Goal: Communication & Community: Answer question/provide support

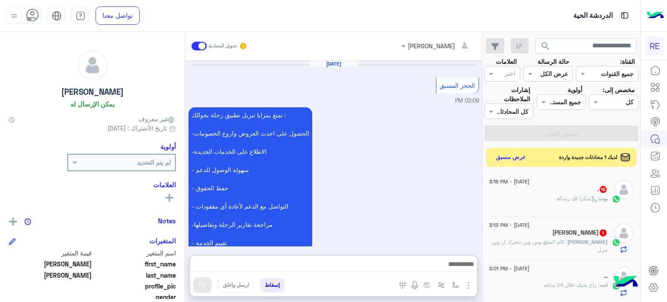
scroll to position [165, 0]
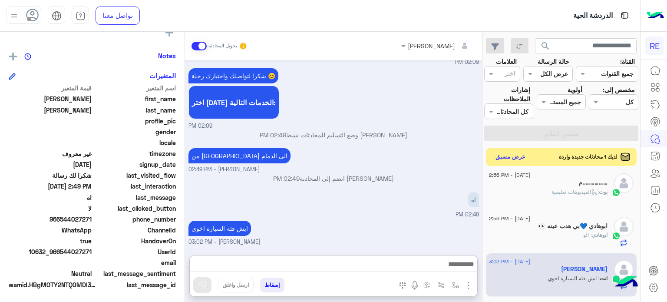
click at [501, 156] on button "عرض مسبق" at bounding box center [511, 157] width 37 height 12
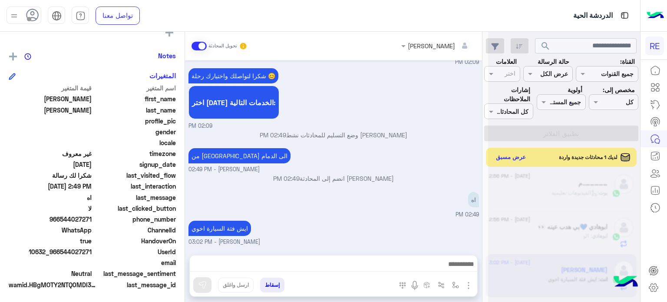
scroll to position [467, 0]
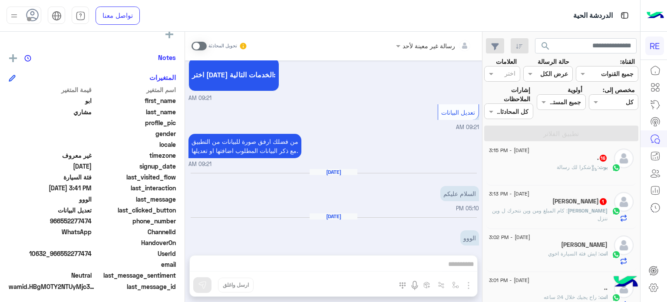
scroll to position [165, 0]
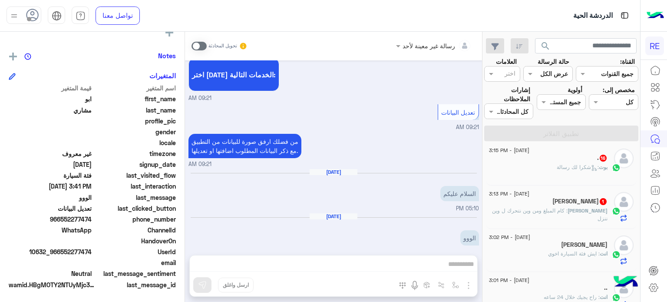
click at [204, 49] on span at bounding box center [199, 46] width 15 height 9
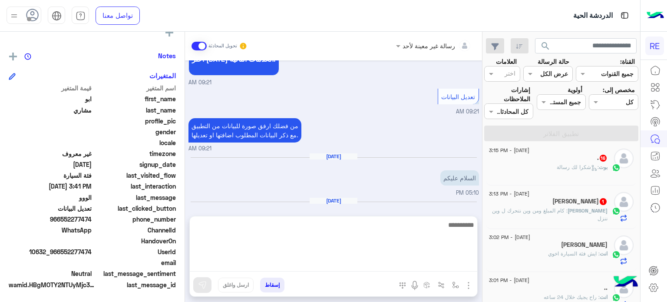
click at [374, 269] on textarea at bounding box center [334, 245] width 288 height 52
type textarea "**********"
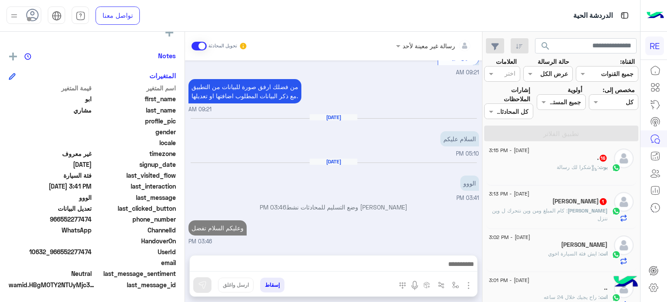
scroll to position [0, 0]
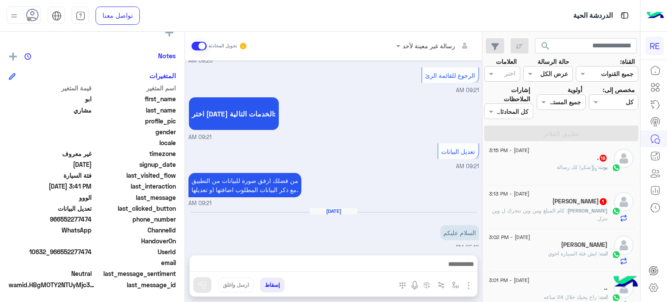
click at [585, 211] on span "[PERSON_NAME]" at bounding box center [588, 210] width 40 height 7
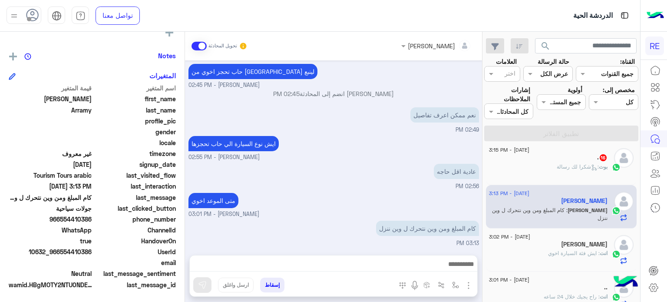
scroll to position [126, 0]
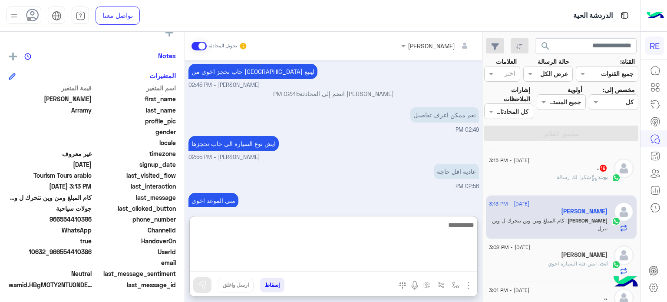
click at [406, 265] on textarea at bounding box center [334, 245] width 288 height 52
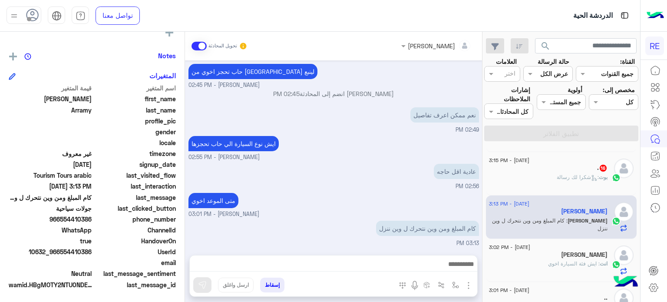
click at [325, 199] on div "متى الموعد اخوي Terhal Almodon - 03:01 PM" at bounding box center [334, 205] width 291 height 28
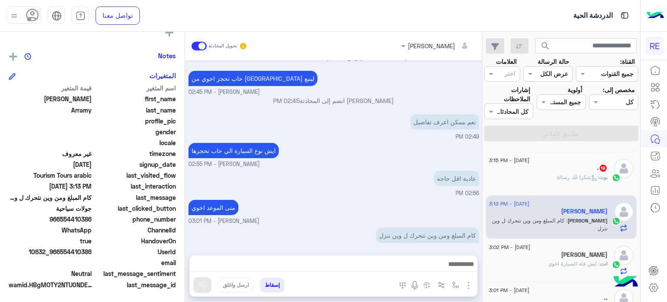
scroll to position [297, 0]
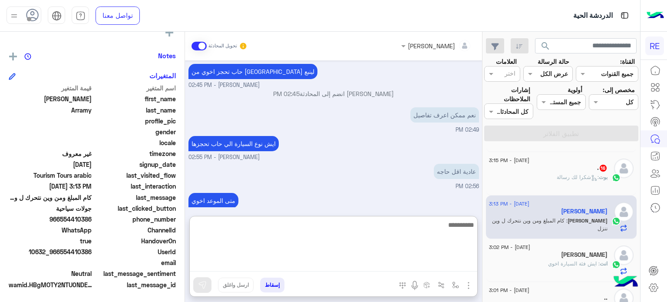
click at [421, 267] on textarea at bounding box center [334, 245] width 288 height 52
type textarea "**********"
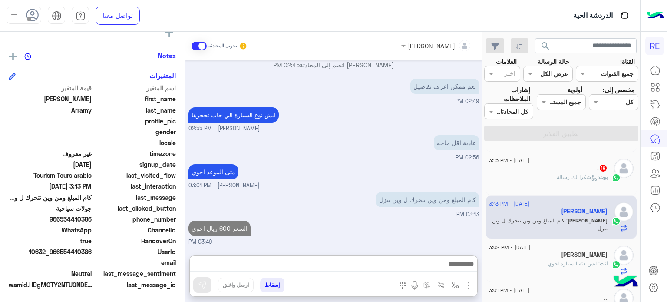
scroll to position [339, 0]
click at [552, 177] on div "بوت : شكرا لك رسالة" at bounding box center [548, 180] width 119 height 15
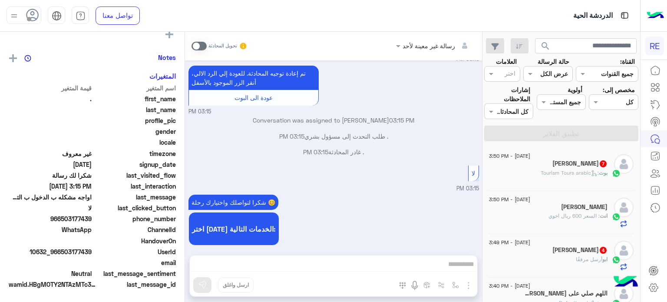
click at [560, 157] on div "[DATE] - 3:50 PM" at bounding box center [548, 157] width 119 height 6
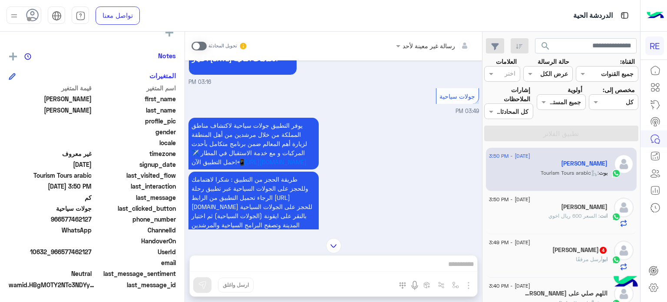
scroll to position [838, 0]
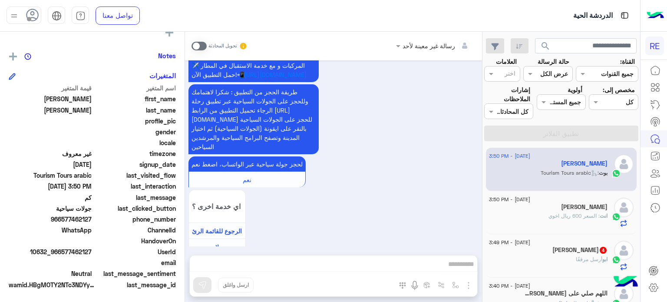
click at [408, 261] on div "رسالة غير معينة لأحد تحويل المحادثة Aug 18, 2025 السلام عليكم 03:16 PM وعليكم ا…" at bounding box center [333, 169] width 297 height 274
click at [193, 46] on span at bounding box center [199, 46] width 15 height 9
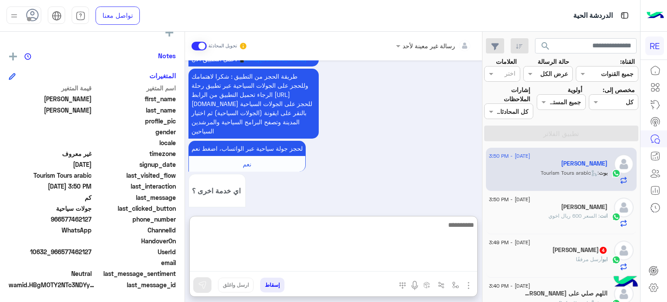
click at [322, 259] on textarea at bounding box center [334, 245] width 288 height 52
type textarea "**********"
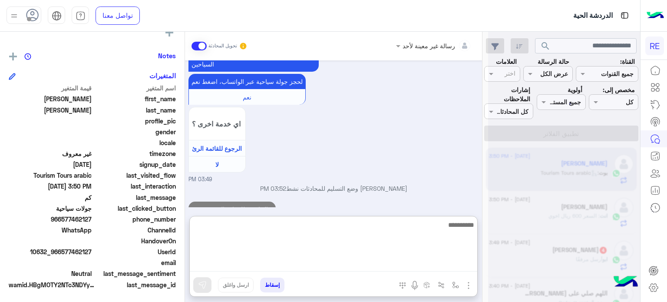
scroll to position [936, 0]
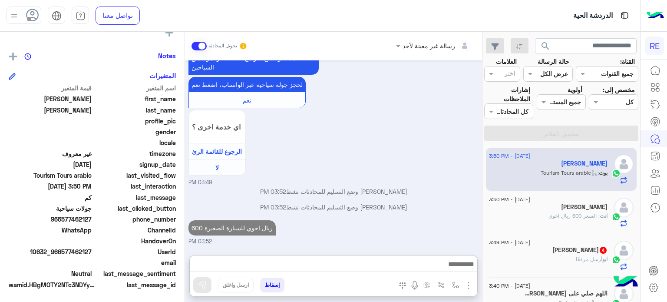
click at [584, 262] on span "أرسل مرفقًا" at bounding box center [589, 259] width 27 height 7
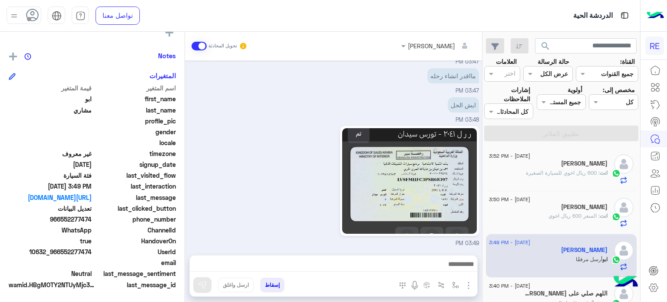
drag, startPoint x: 91, startPoint y: 251, endPoint x: 64, endPoint y: 249, distance: 27.5
click at [64, 249] on span "10632_966552277474" at bounding box center [50, 251] width 83 height 9
copy span "552277474"
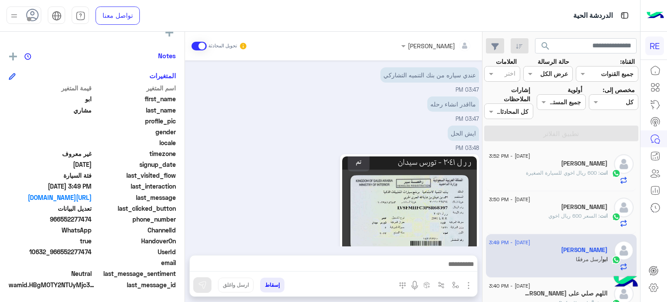
scroll to position [223, 0]
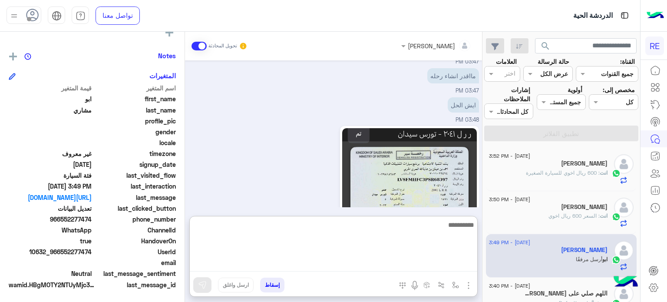
click at [410, 263] on textarea at bounding box center [334, 245] width 288 height 52
type textarea "*"
type textarea "**********"
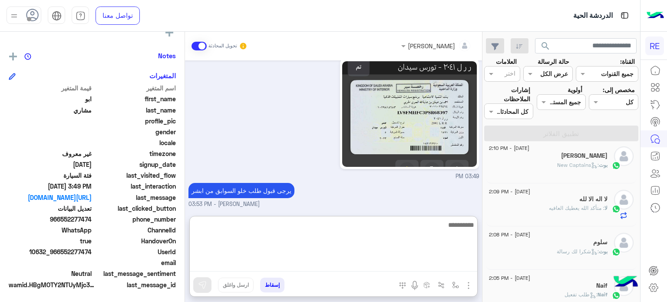
scroll to position [614, 0]
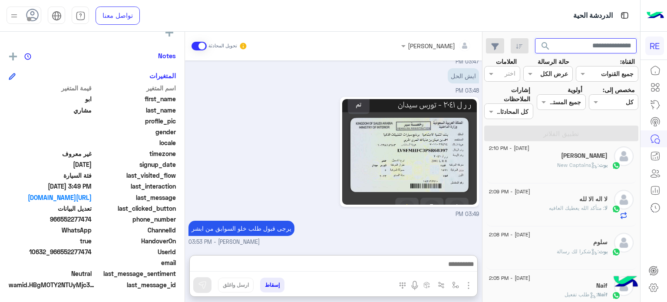
click at [566, 47] on input "text" at bounding box center [586, 46] width 102 height 16
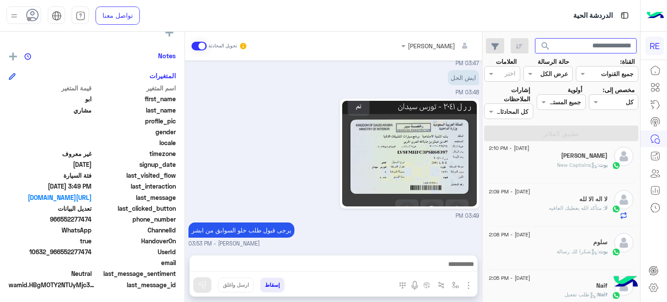
paste input "*********"
type input "*********"
click at [535, 38] on button "search" at bounding box center [545, 47] width 21 height 19
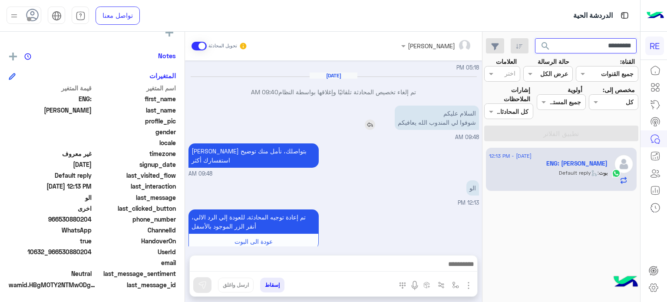
scroll to position [180, 0]
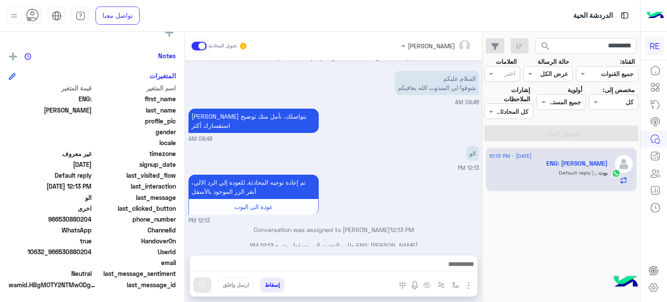
drag, startPoint x: 92, startPoint y: 250, endPoint x: 58, endPoint y: 253, distance: 34.1
click at [58, 253] on span "10632_966530880204" at bounding box center [50, 251] width 83 height 9
click at [478, 165] on span "12:13 PM" at bounding box center [468, 168] width 21 height 7
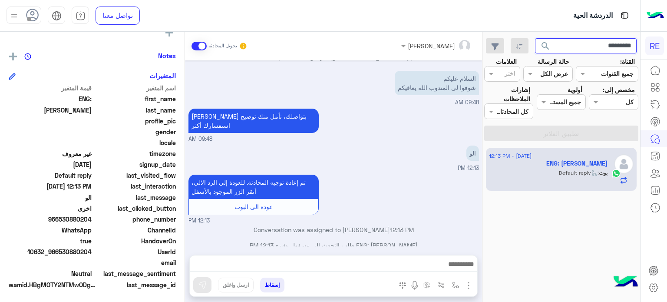
click at [589, 40] on input "*********" at bounding box center [586, 46] width 102 height 16
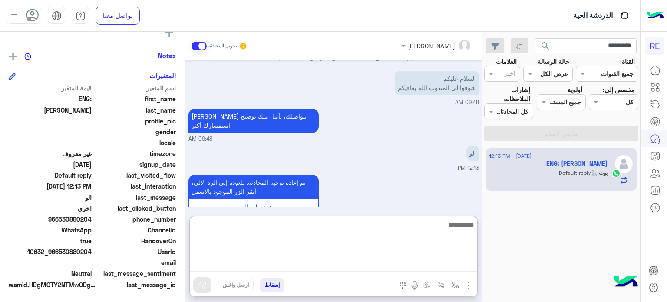
click at [346, 266] on textarea at bounding box center [334, 245] width 288 height 52
type textarea "**********"
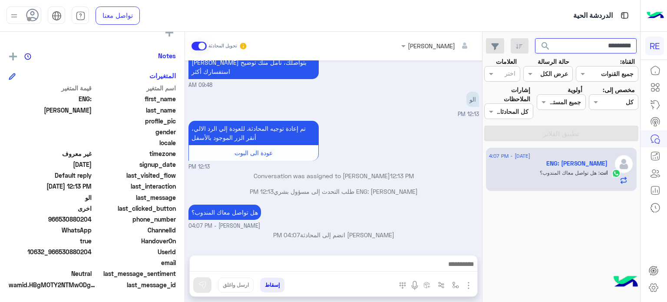
scroll to position [223, 0]
click at [579, 46] on input "*********" at bounding box center [586, 46] width 102 height 16
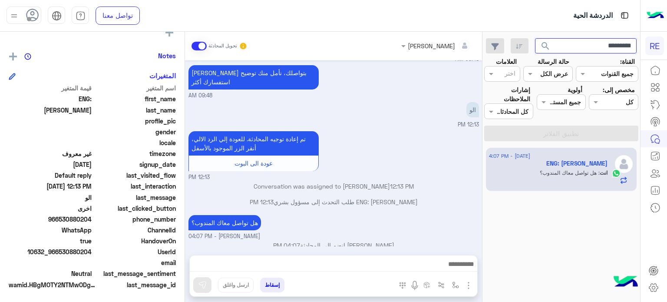
click at [579, 46] on input "*********" at bounding box center [586, 46] width 102 height 16
click at [385, 241] on p "Terhal Almodon انضم إلى المحادثة 04:07 PM" at bounding box center [334, 245] width 291 height 9
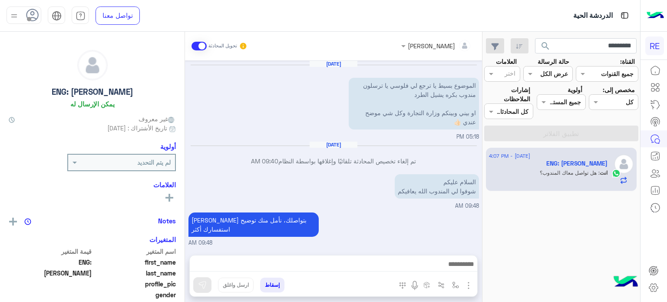
scroll to position [147, 0]
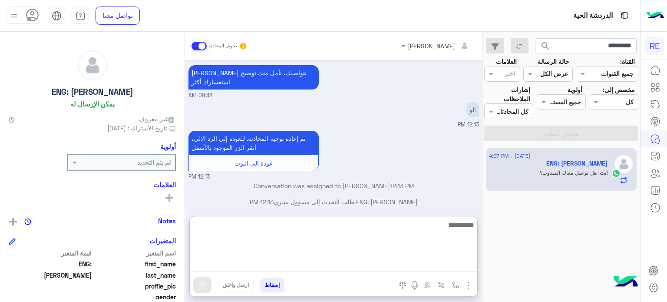
click at [422, 259] on textarea at bounding box center [334, 245] width 288 height 52
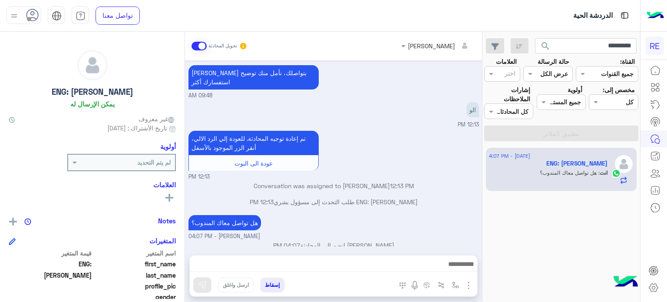
click at [424, 181] on div "Conversation was assigned to Zahraa Alfadhl 12:13 PM" at bounding box center [334, 189] width 291 height 16
click at [400, 197] on div "ENG: ABDULAZIZ ALI طلب التحدث إلى مسؤول بشري 12:13 PM" at bounding box center [334, 205] width 291 height 16
click at [394, 196] on div at bounding box center [394, 196] width 0 height 0
click at [400, 197] on p "ENG: ABDULAZIZ ALI طلب التحدث إلى مسؤول بشري 12:13 PM" at bounding box center [334, 201] width 291 height 9
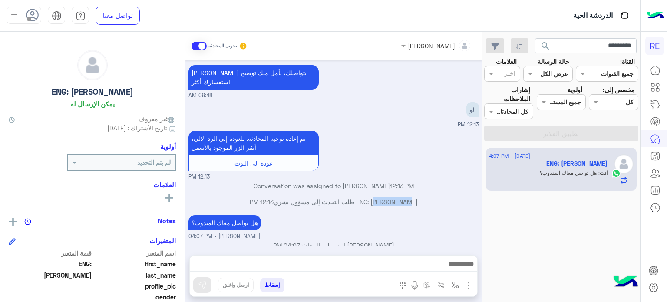
click at [400, 197] on p "ENG: ABDULAZIZ ALI طلب التحدث إلى مسؤول بشري 12:13 PM" at bounding box center [334, 201] width 291 height 9
click at [383, 181] on p "Conversation was assigned to Zahraa Alfadhl 12:13 PM" at bounding box center [334, 185] width 291 height 9
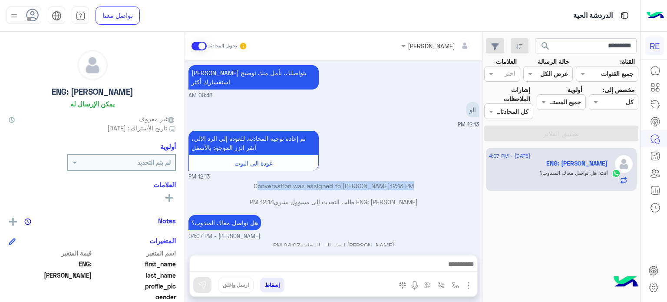
click at [383, 181] on p "Conversation was assigned to Zahraa Alfadhl 12:13 PM" at bounding box center [334, 185] width 291 height 9
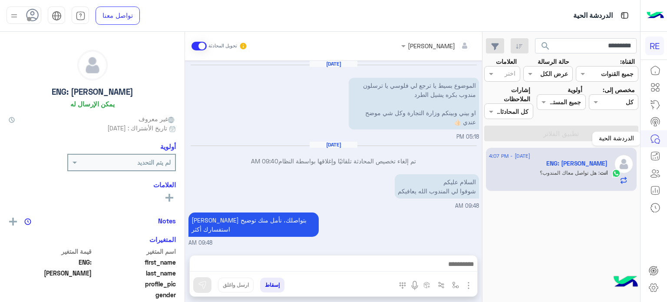
scroll to position [147, 0]
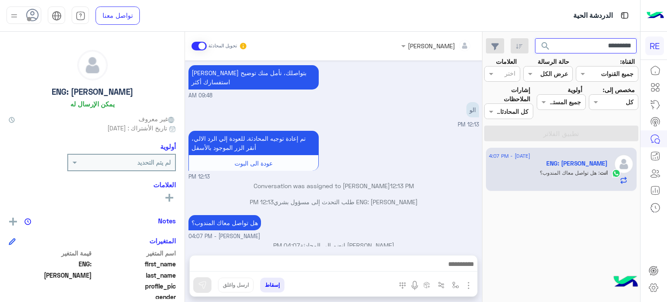
click at [575, 43] on input "*********" at bounding box center [586, 46] width 102 height 16
click at [535, 38] on button "search" at bounding box center [545, 47] width 21 height 19
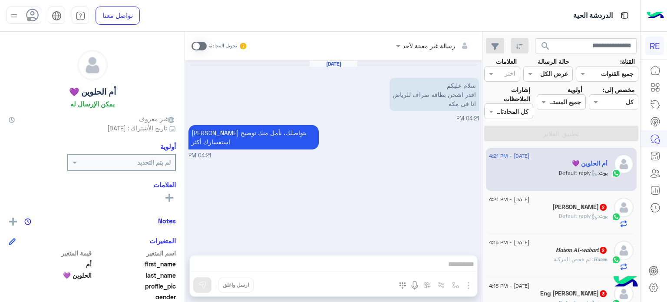
click at [203, 47] on span at bounding box center [199, 46] width 15 height 9
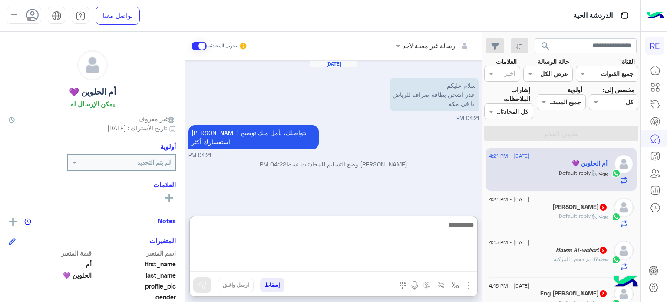
click at [365, 262] on textarea at bounding box center [334, 245] width 288 height 52
type textarea "**********"
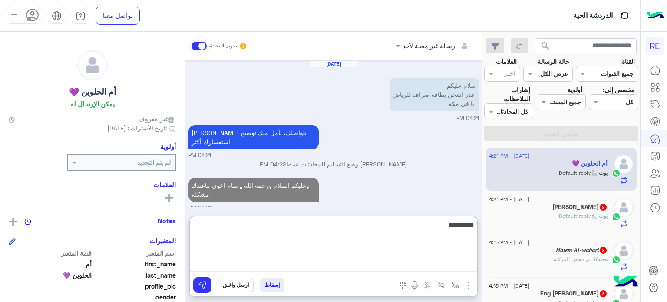
scroll to position [11, 0]
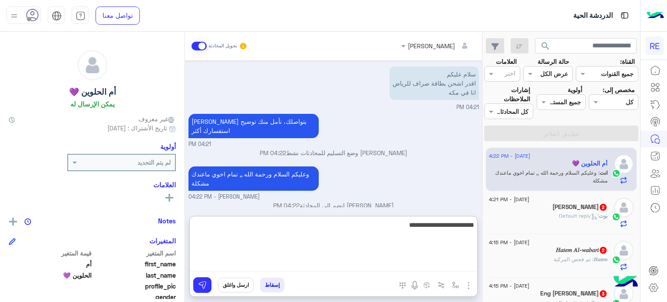
type textarea "**********"
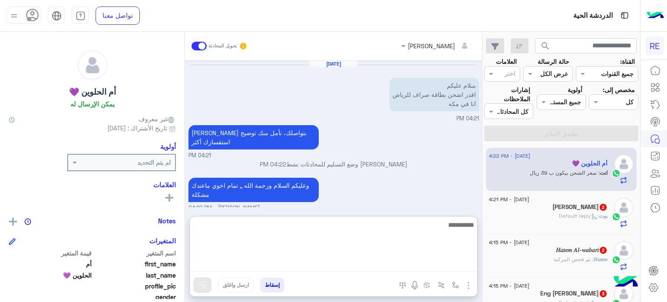
scroll to position [39, 0]
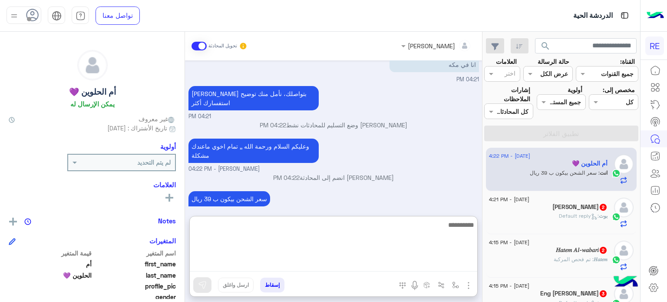
click at [384, 231] on textarea at bounding box center [334, 245] width 288 height 52
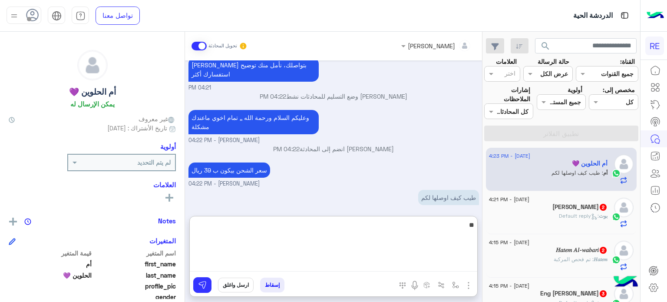
type textarea "*"
type textarea "**********"
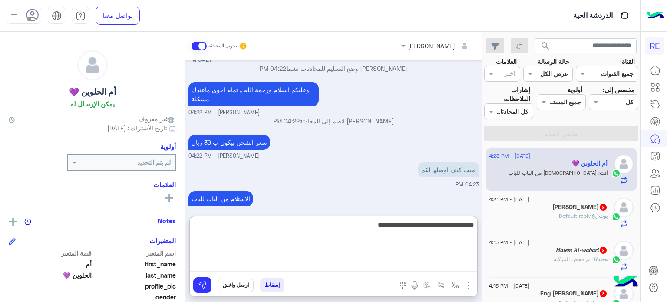
type textarea "**********"
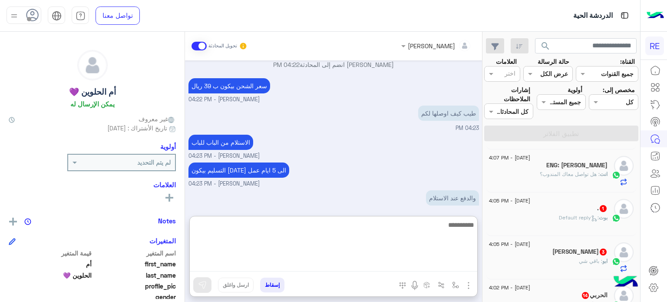
scroll to position [0, 0]
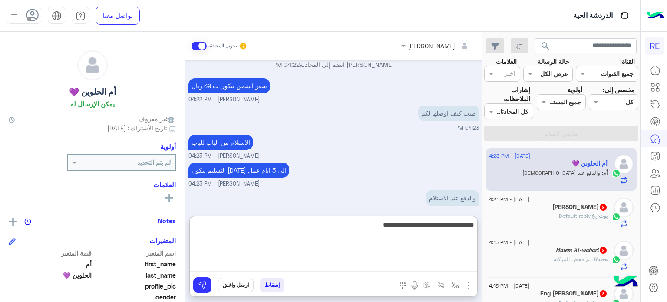
type textarea "**********"
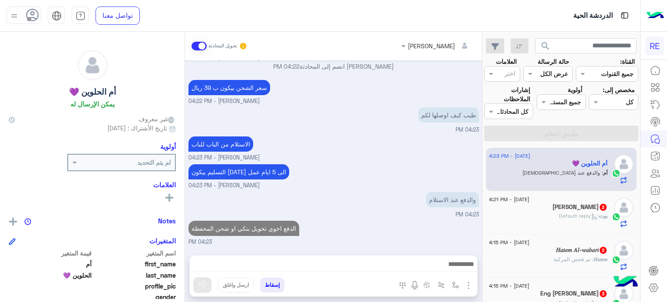
click at [603, 206] on h5 "[PERSON_NAME] 2" at bounding box center [580, 206] width 55 height 7
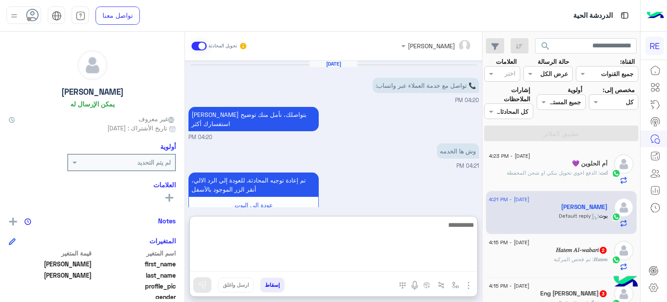
click at [380, 264] on textarea at bounding box center [334, 245] width 288 height 52
type textarea "**********"
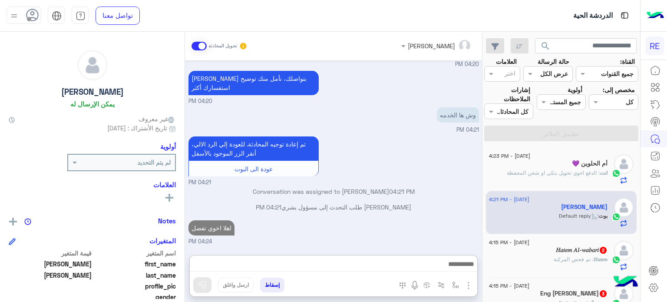
click at [568, 243] on div "[DATE] - 4:15 PM" at bounding box center [548, 244] width 119 height 6
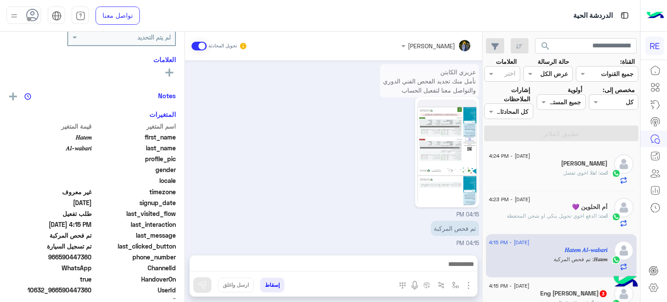
scroll to position [127, 0]
drag, startPoint x: 91, startPoint y: 258, endPoint x: 60, endPoint y: 258, distance: 30.9
click at [60, 258] on span "966590447360" at bounding box center [50, 257] width 83 height 9
copy span "590447360"
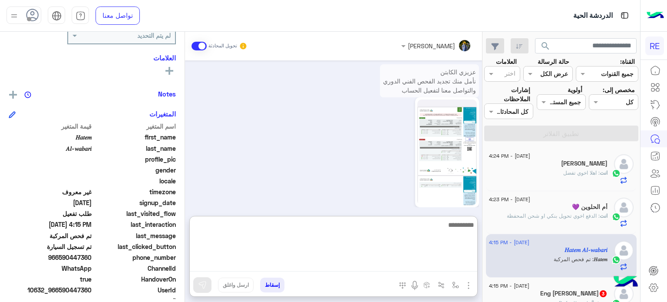
click at [377, 267] on textarea at bounding box center [334, 245] width 288 height 52
type textarea "**********"
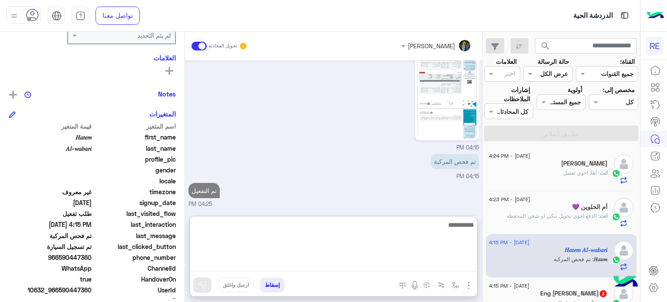
scroll to position [68, 0]
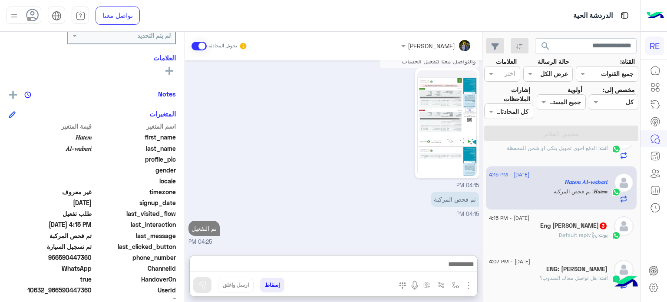
click at [537, 244] on div "[PERSON_NAME] : Default reply" at bounding box center [548, 238] width 119 height 15
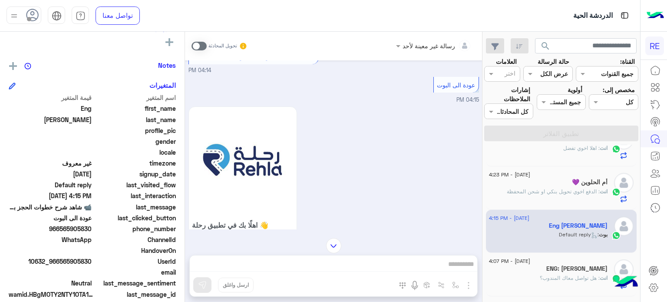
scroll to position [240, 0]
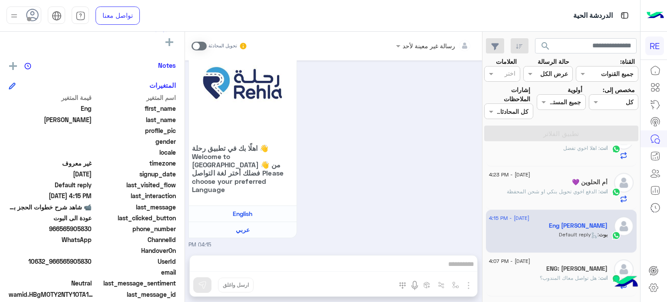
click at [197, 45] on span at bounding box center [199, 46] width 15 height 9
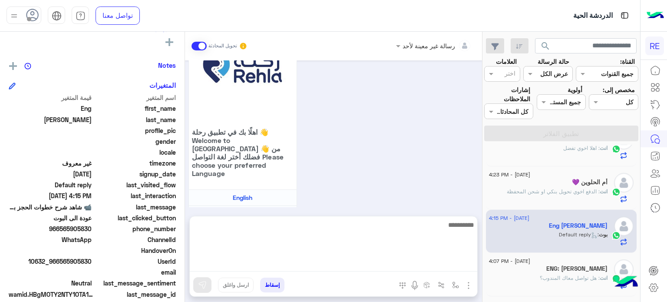
click at [359, 260] on textarea at bounding box center [334, 245] width 288 height 52
type textarea "**********"
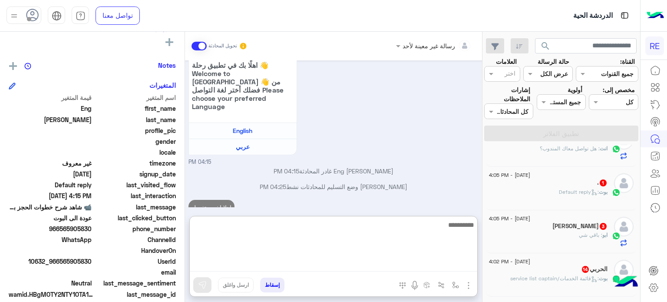
scroll to position [198, 0]
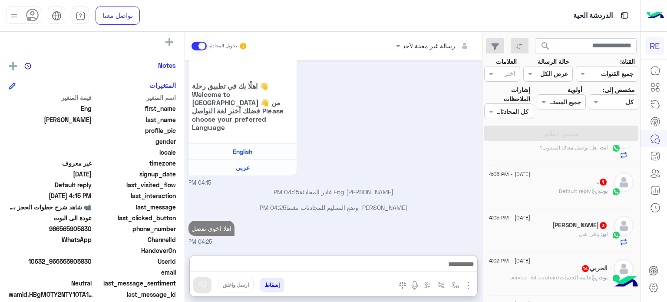
click at [585, 186] on div ". 1" at bounding box center [548, 182] width 119 height 9
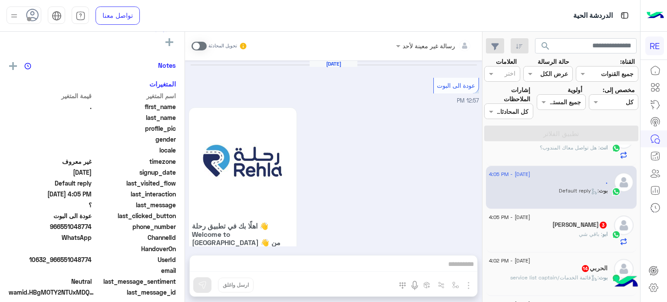
scroll to position [298, 0]
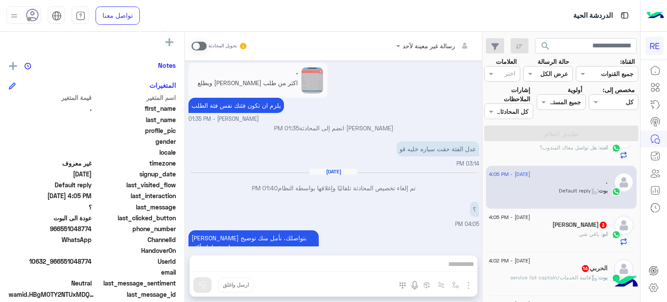
drag, startPoint x: 91, startPoint y: 261, endPoint x: 61, endPoint y: 260, distance: 30.4
click at [61, 260] on span "10632_966551048774" at bounding box center [50, 261] width 83 height 9
copy span "551048774"
click at [393, 270] on div "رسالة غير معينة لأحد تحويل المحادثة [DATE] عودة الى البوت 12:57 PM اهلًا بك في …" at bounding box center [333, 169] width 297 height 274
click at [206, 46] on span at bounding box center [199, 46] width 15 height 9
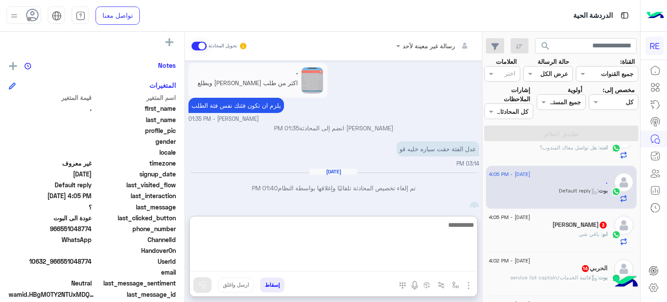
click at [332, 266] on textarea at bounding box center [334, 245] width 288 height 52
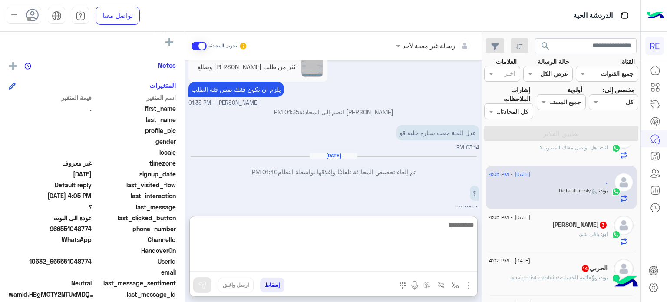
click at [332, 266] on textarea at bounding box center [334, 245] width 288 height 52
type textarea "**********"
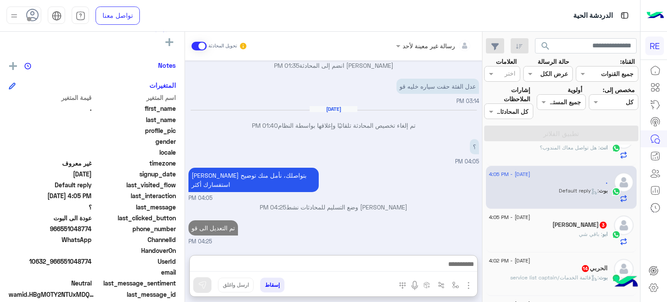
click at [552, 225] on div "[PERSON_NAME] 3" at bounding box center [548, 225] width 119 height 9
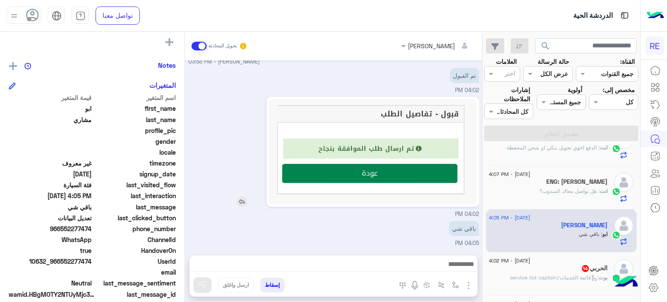
scroll to position [287, 0]
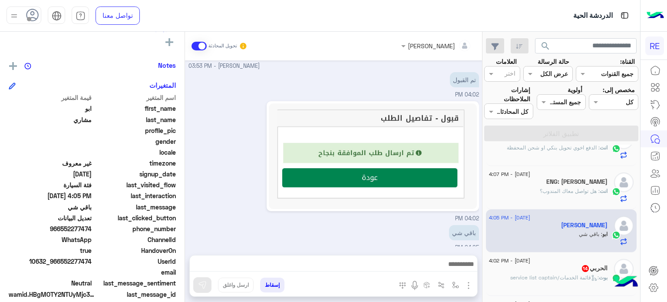
drag, startPoint x: 93, startPoint y: 260, endPoint x: 61, endPoint y: 262, distance: 31.8
click at [61, 262] on div "UserId 10632_966552277474" at bounding box center [92, 262] width 167 height 11
copy span "552277474"
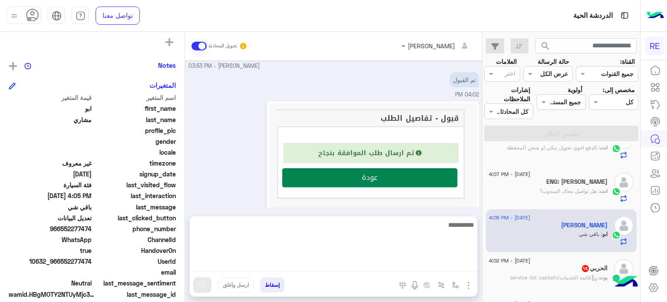
click at [439, 265] on textarea at bounding box center [334, 245] width 288 height 52
type textarea "**********"
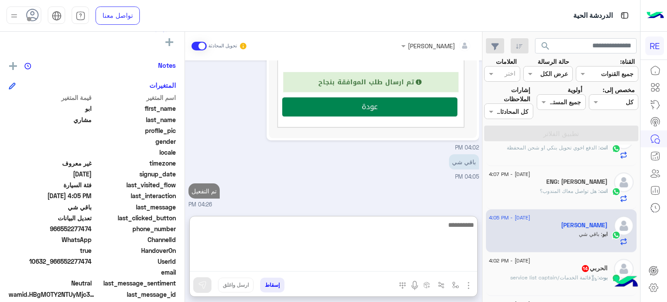
scroll to position [199, 0]
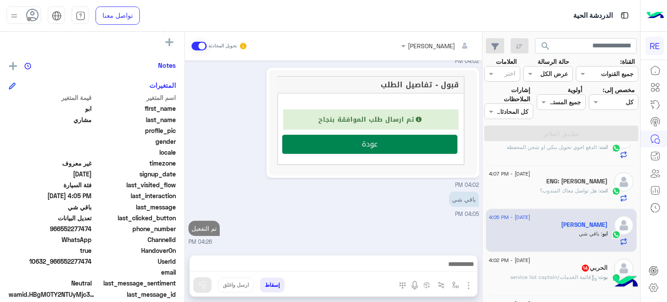
click at [589, 262] on div "[DATE] - 4:02 PM" at bounding box center [548, 262] width 119 height 6
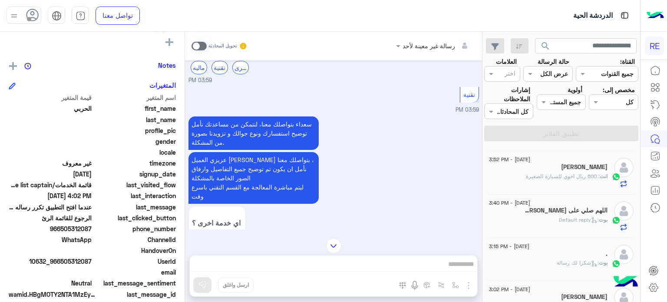
scroll to position [380, 0]
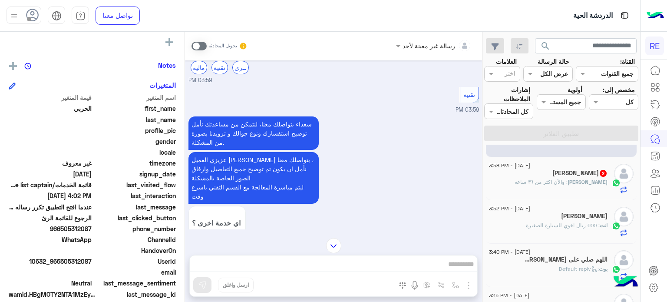
click at [565, 175] on h5 "[PERSON_NAME] 2" at bounding box center [580, 172] width 55 height 7
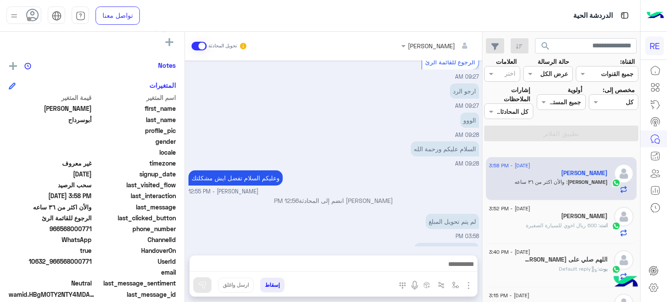
scroll to position [76, 0]
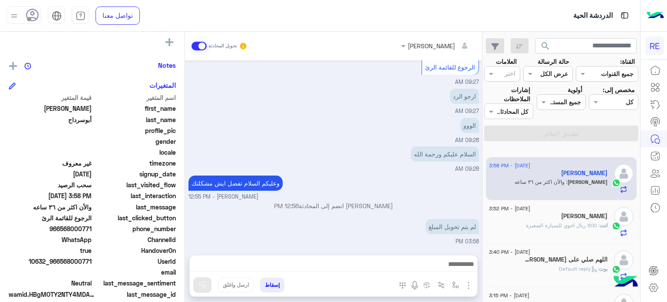
drag, startPoint x: 92, startPoint y: 261, endPoint x: 63, endPoint y: 261, distance: 28.7
click at [63, 261] on span "10632_966568000771" at bounding box center [50, 261] width 83 height 9
copy span "568000771"
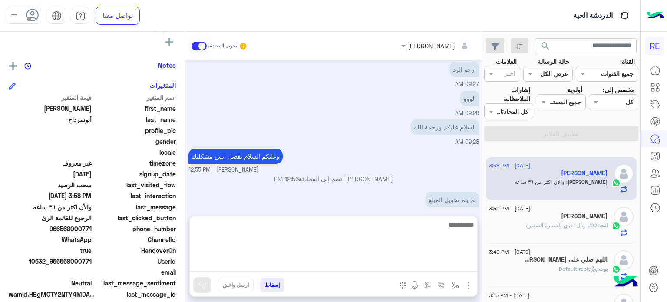
click at [414, 262] on textarea at bounding box center [334, 245] width 288 height 52
type textarea "**********"
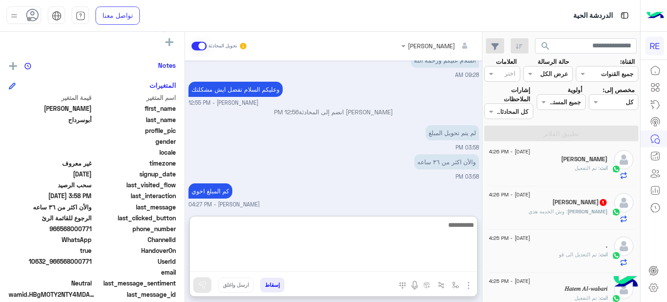
scroll to position [0, 0]
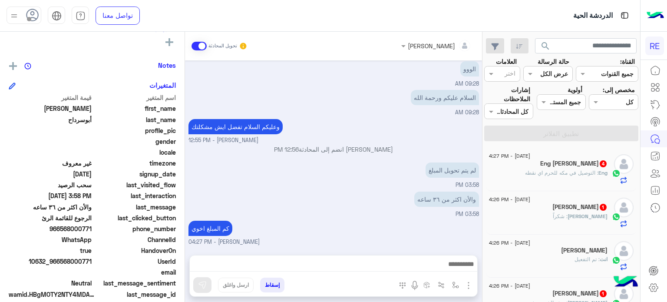
click at [585, 162] on h5 "Eng [PERSON_NAME] 4" at bounding box center [574, 163] width 67 height 7
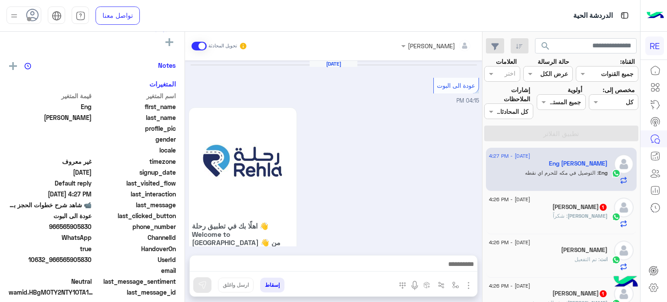
scroll to position [262, 0]
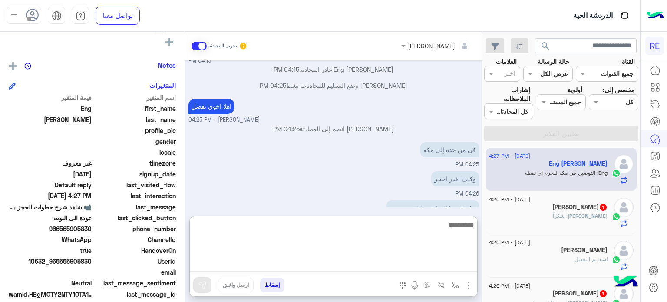
click at [384, 262] on textarea at bounding box center [334, 245] width 288 height 52
type textarea "*"
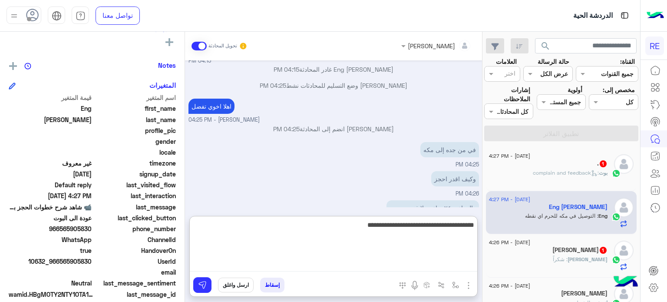
type textarea "**********"
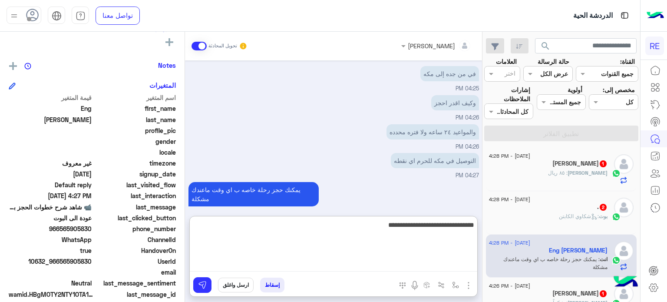
type textarea "**********"
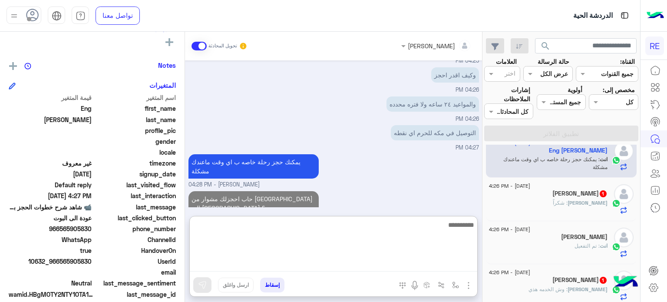
scroll to position [114, 0]
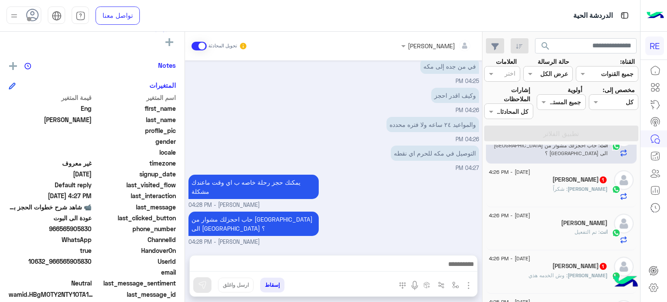
click at [537, 266] on div "[PERSON_NAME] 1" at bounding box center [548, 266] width 119 height 9
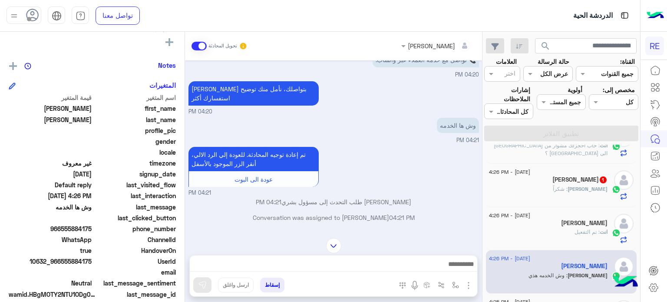
scroll to position [70, 0]
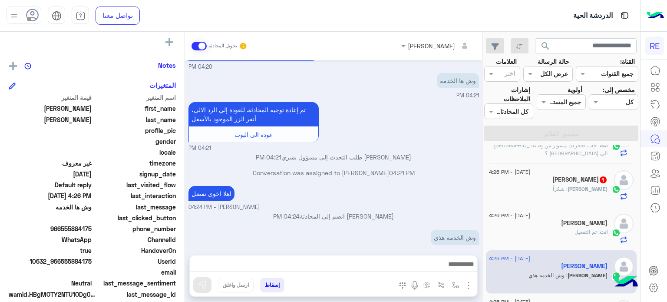
click at [586, 180] on h5 "[PERSON_NAME] 1" at bounding box center [580, 179] width 55 height 7
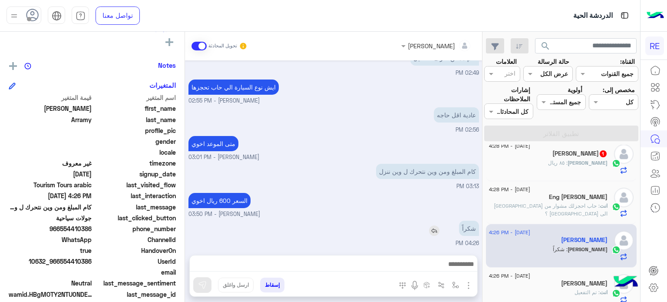
scroll to position [46, 0]
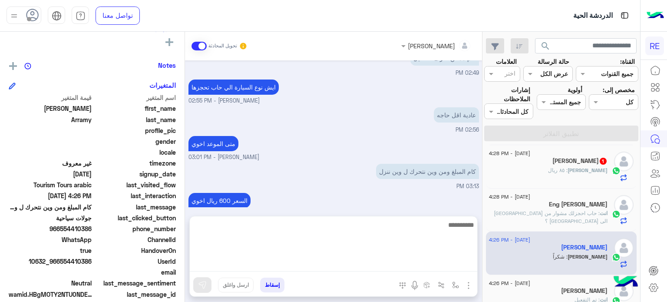
click at [401, 262] on textarea at bounding box center [334, 245] width 288 height 52
type textarea "**********"
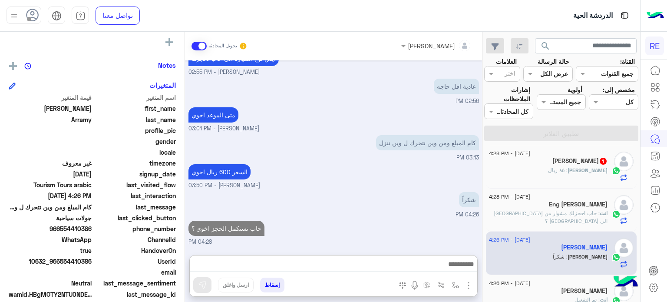
click at [548, 172] on div "[PERSON_NAME] : ٨٥ ريال" at bounding box center [548, 173] width 119 height 15
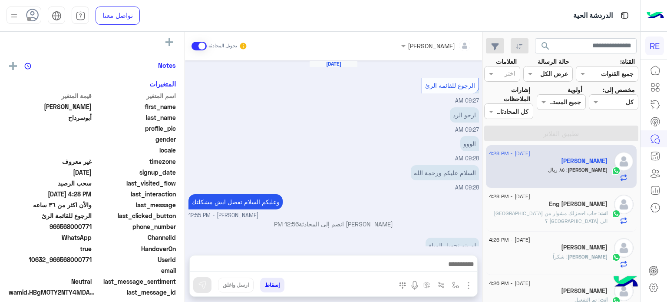
scroll to position [103, 0]
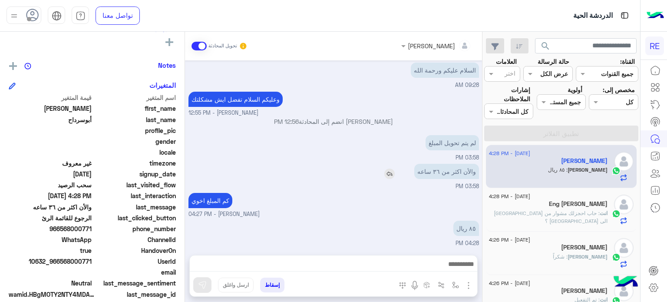
click at [429, 171] on p "والأن اكثر من ٣٦ ساعه" at bounding box center [447, 171] width 65 height 15
click at [423, 254] on div "[PERSON_NAME] تحويل المحادثة [DATE] الرجوع للقائمة الرئ 09:27 AM ارجو الرد 09:2…" at bounding box center [333, 169] width 297 height 274
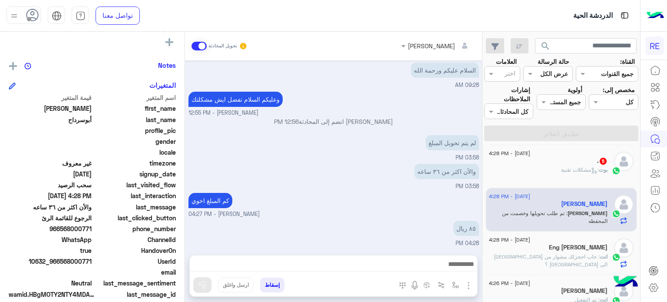
scroll to position [131, 0]
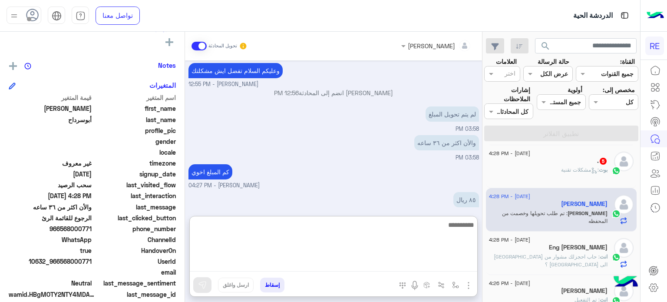
click at [464, 263] on textarea at bounding box center [334, 245] width 288 height 52
type textarea "*"
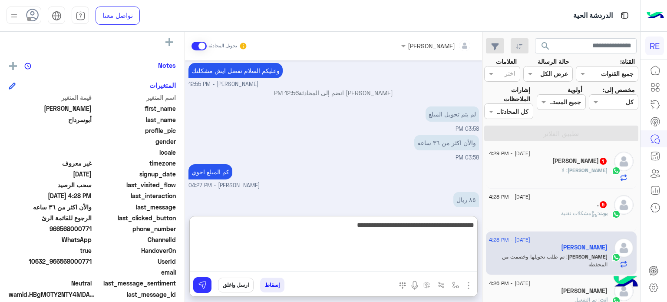
type textarea "**********"
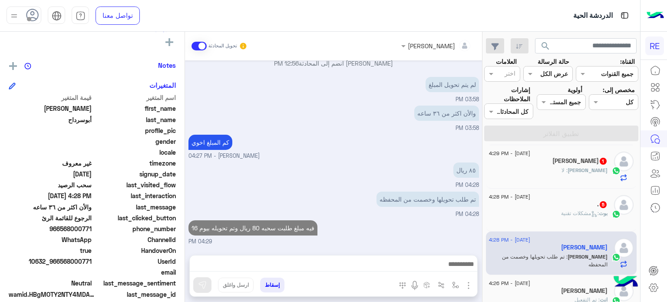
scroll to position [186, 0]
click at [538, 209] on div "بوت : مشكلات تقنية" at bounding box center [548, 216] width 119 height 15
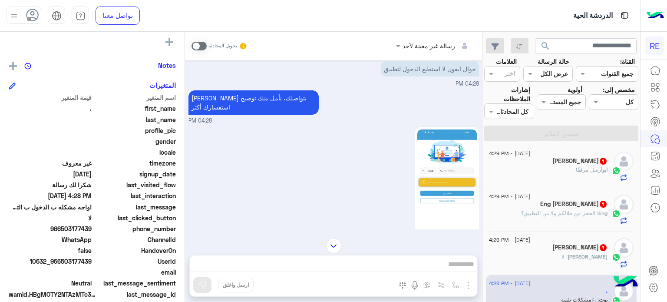
scroll to position [257, 0]
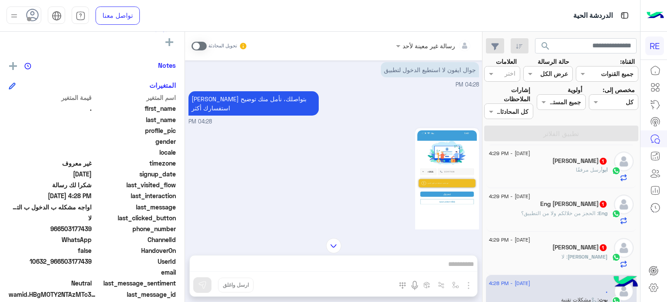
drag, startPoint x: 92, startPoint y: 230, endPoint x: 63, endPoint y: 232, distance: 29.6
click at [63, 232] on span "966503177439" at bounding box center [50, 228] width 83 height 9
copy span "503177439"
click at [344, 261] on div "رسالة غير معينة لأحد تحويل المحادثة [DATE] فضلا اختر نوع الشكوى ماليه تقنية اخر…" at bounding box center [333, 169] width 297 height 274
click at [196, 46] on span at bounding box center [199, 46] width 15 height 9
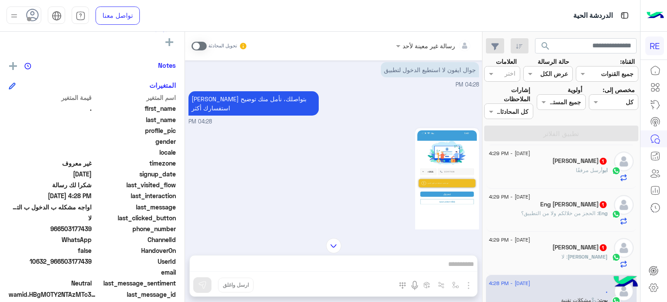
scroll to position [365, 0]
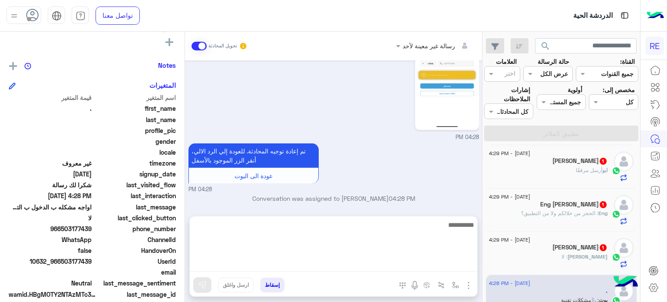
click at [372, 267] on textarea at bounding box center [334, 245] width 288 height 52
type textarea "**********"
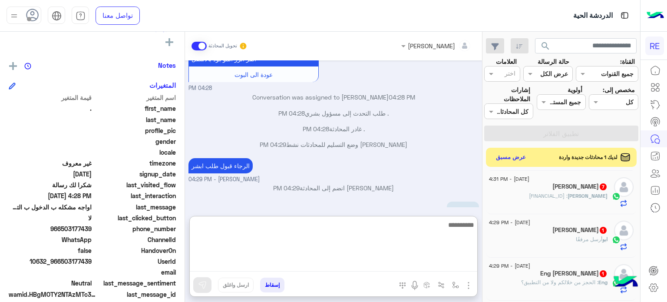
scroll to position [506, 0]
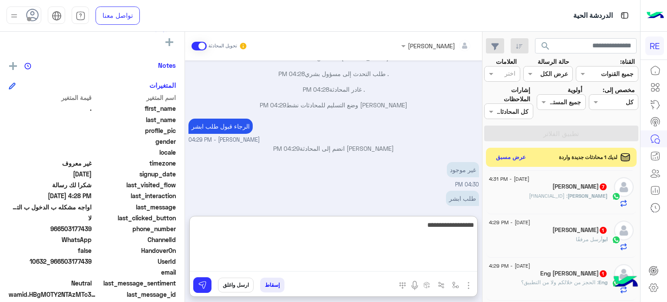
type textarea "**********"
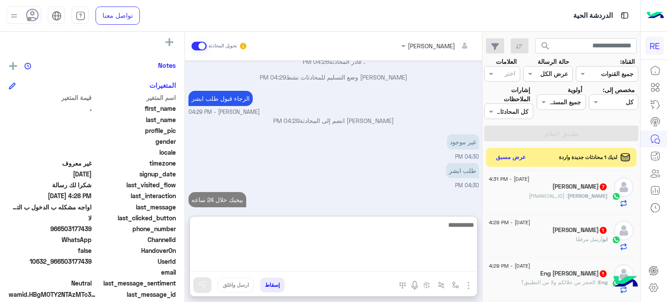
scroll to position [0, 0]
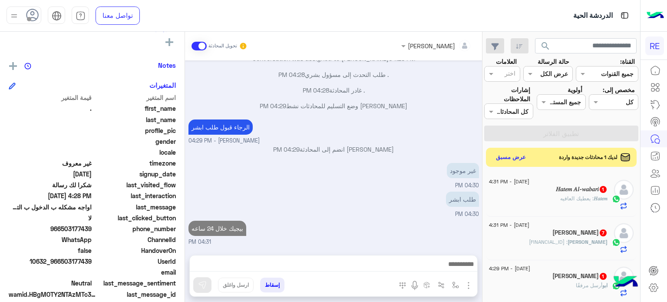
click at [557, 243] on span ": [FINANCIAL_ID]" at bounding box center [548, 242] width 39 height 7
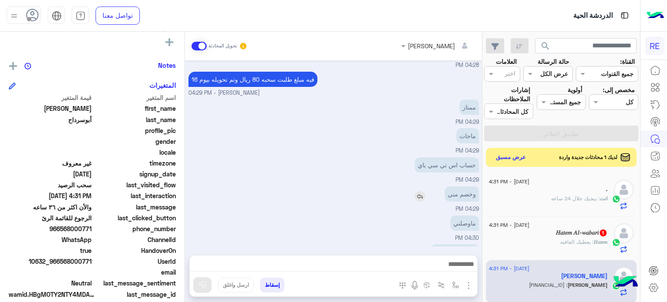
scroll to position [92, 0]
drag, startPoint x: 92, startPoint y: 259, endPoint x: 63, endPoint y: 262, distance: 29.8
click at [63, 262] on span "10632_966568000771" at bounding box center [50, 261] width 83 height 9
copy span "568000771"
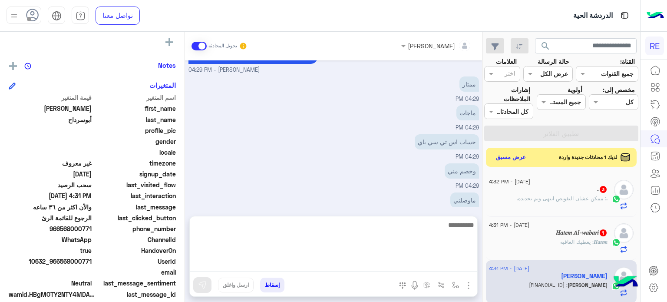
click at [370, 269] on textarea at bounding box center [334, 245] width 288 height 52
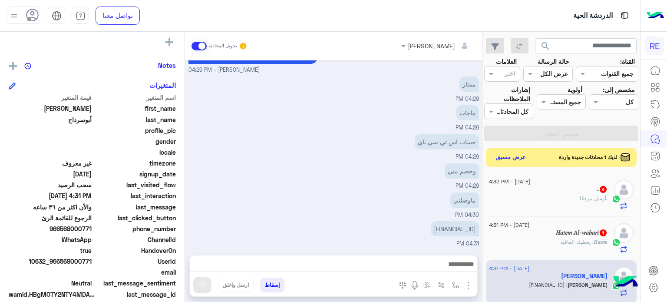
click at [533, 253] on div "𝐻𝑎𝑡𝑒𝑚 : يعطيك العافيه" at bounding box center [548, 245] width 119 height 15
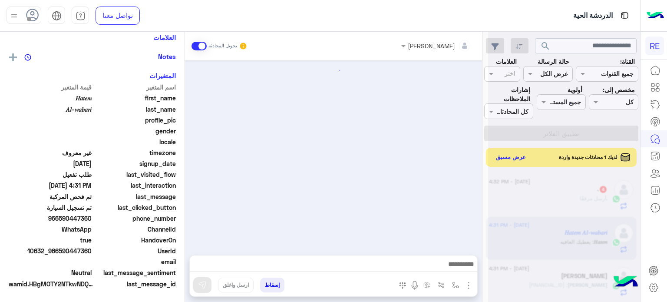
scroll to position [391, 0]
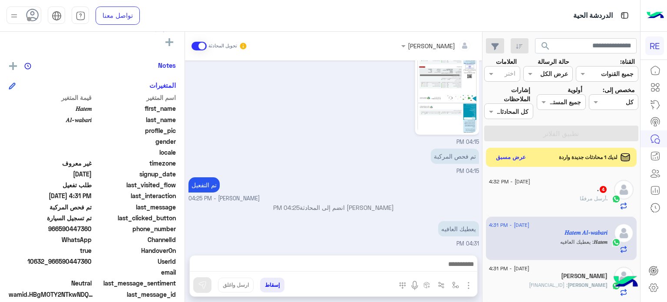
click at [541, 197] on div ". أرسل مرفقًا" at bounding box center [548, 202] width 119 height 15
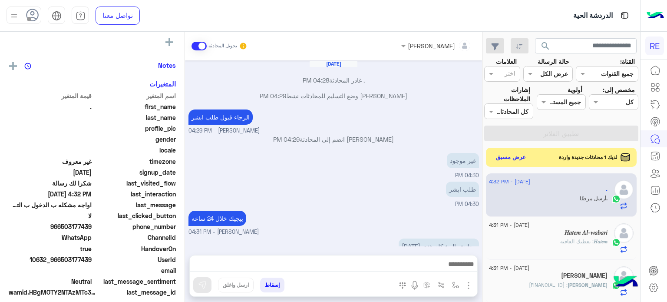
scroll to position [84, 0]
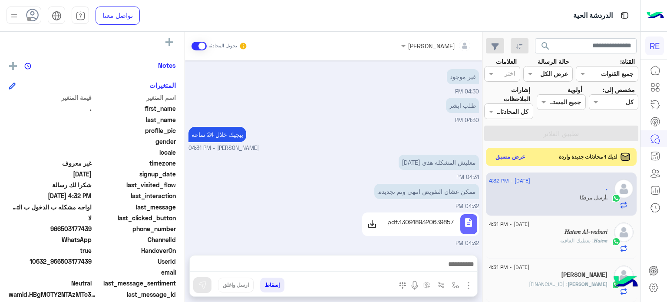
click at [509, 158] on button "عرض مسبق" at bounding box center [511, 157] width 37 height 12
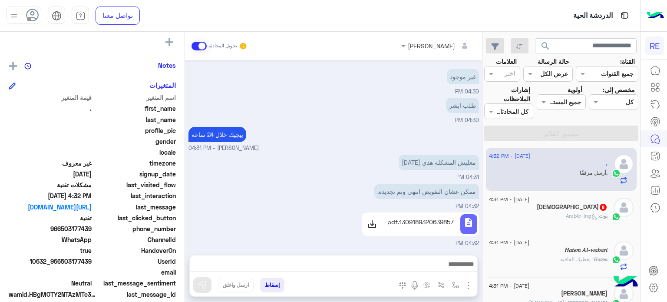
click at [558, 215] on div "بوت : Arabic-lng" at bounding box center [548, 219] width 119 height 15
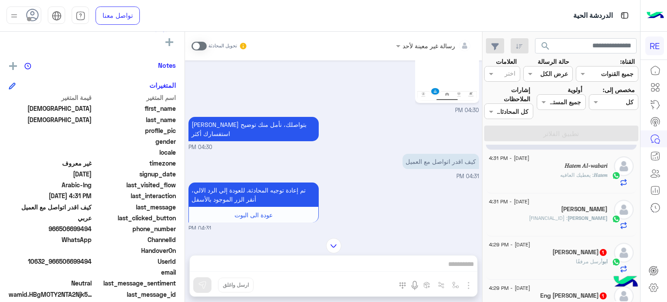
scroll to position [85, 0]
click at [568, 259] on div "[PERSON_NAME] مرفقًا" at bounding box center [548, 264] width 119 height 15
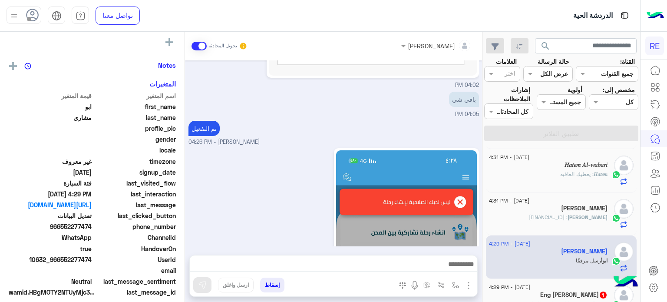
scroll to position [399, 0]
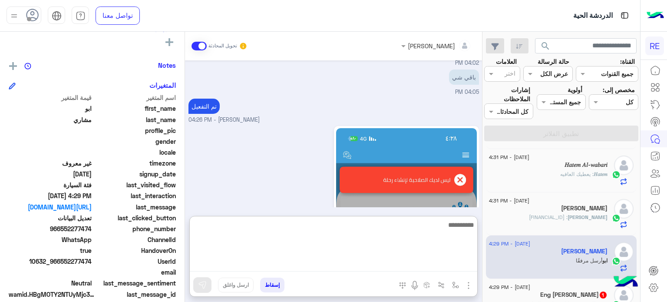
click at [350, 266] on textarea at bounding box center [334, 245] width 288 height 52
type textarea "**********"
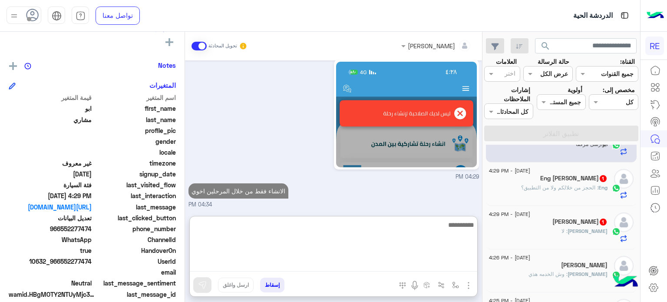
scroll to position [207, 0]
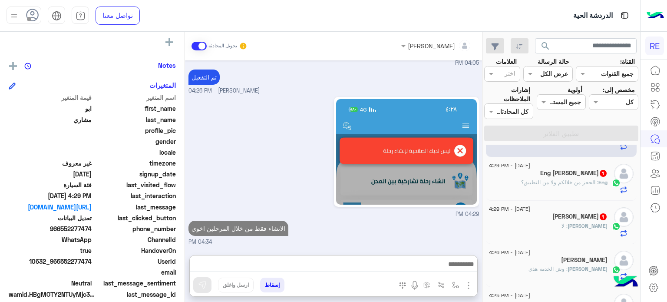
click at [572, 183] on span ": الحجز من خلالكم ولا من التطبيق؟" at bounding box center [559, 182] width 77 height 7
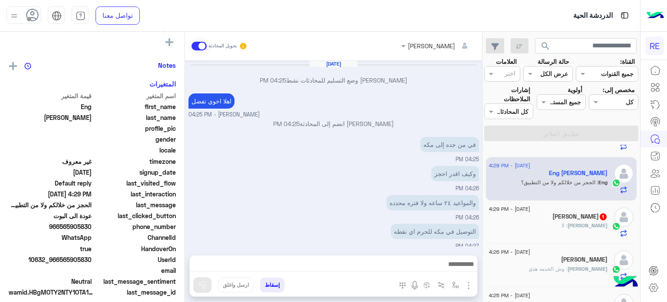
scroll to position [97, 0]
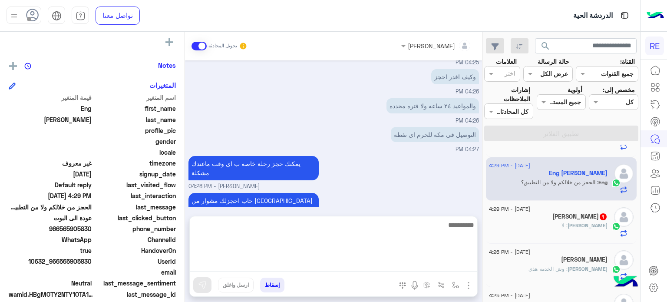
click at [432, 262] on textarea at bounding box center [334, 245] width 288 height 52
click at [438, 227] on textarea "**********" at bounding box center [334, 245] width 288 height 52
type textarea "**********"
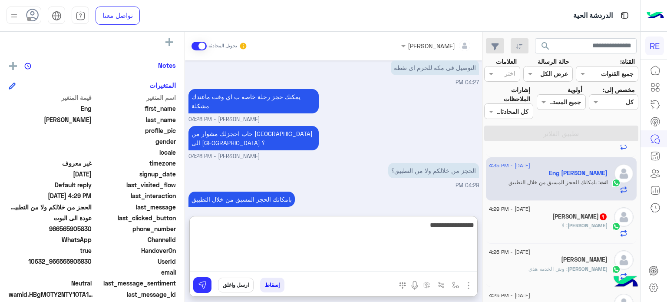
type textarea "**********"
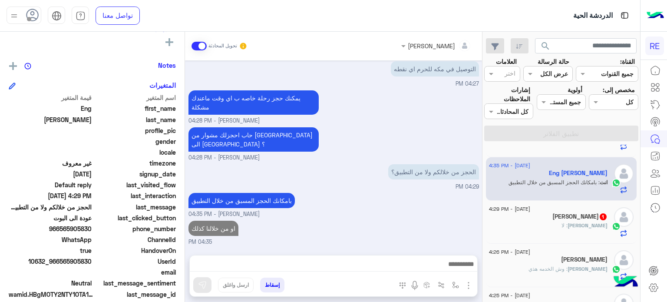
click at [530, 221] on div "[PERSON_NAME] 1" at bounding box center [548, 217] width 119 height 9
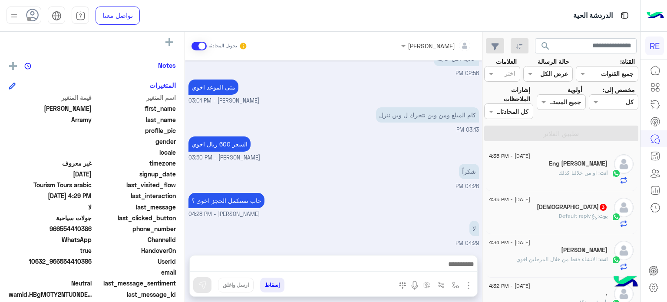
click at [447, 256] on div at bounding box center [334, 267] width 288 height 22
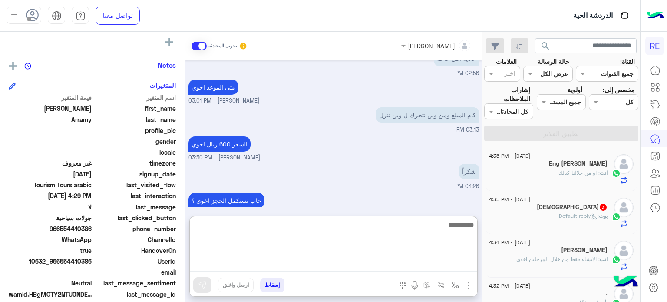
click at [446, 259] on textarea at bounding box center [334, 245] width 288 height 52
type textarea "**********"
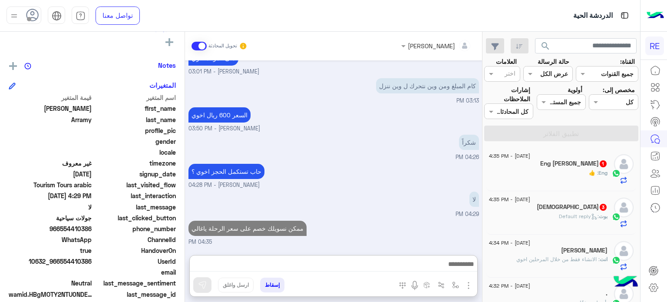
click at [516, 209] on div "[DEMOGRAPHIC_DATA] 3" at bounding box center [548, 207] width 119 height 9
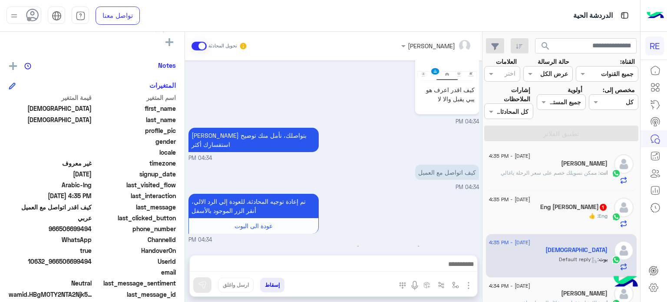
scroll to position [324, 0]
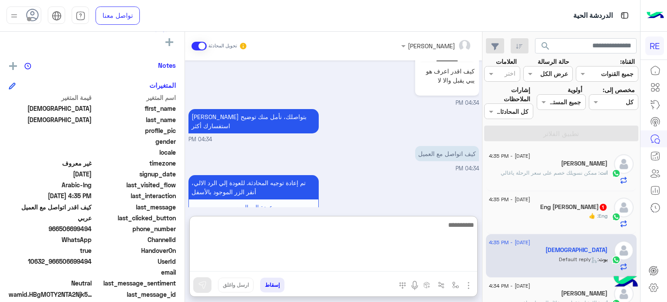
click at [393, 263] on textarea at bounding box center [334, 245] width 288 height 52
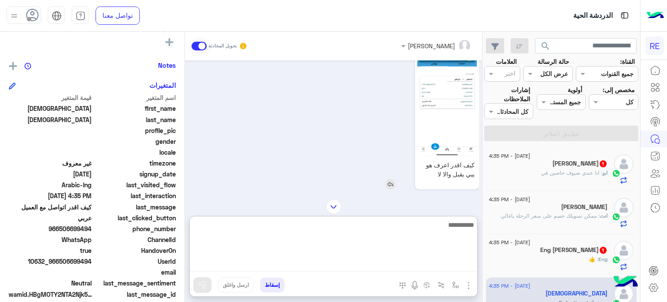
scroll to position [229, 0]
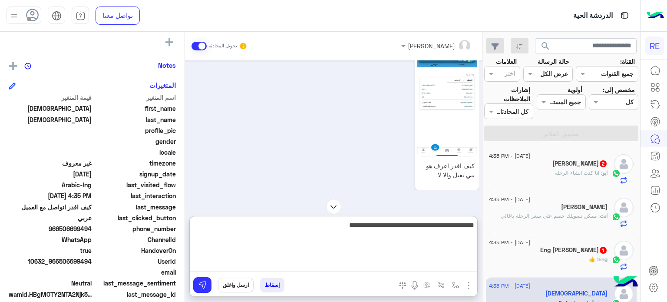
type textarea "**********"
type textarea "*"
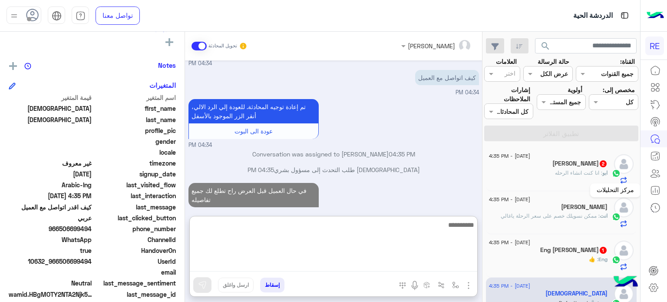
scroll to position [416, 0]
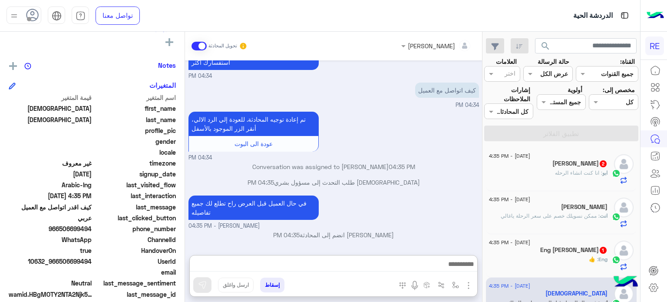
click at [556, 248] on div "Eng Alaa Nagy 1" at bounding box center [548, 250] width 119 height 9
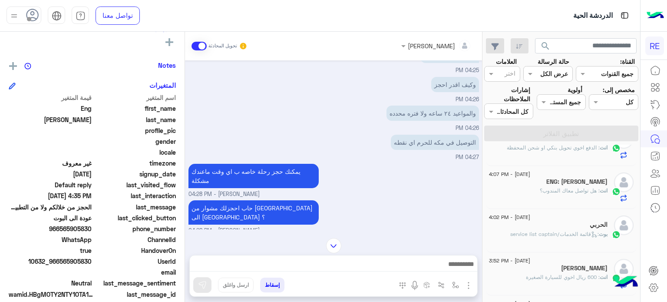
scroll to position [416, 0]
click at [543, 187] on span ": هل تواصل معاك المندوب؟" at bounding box center [570, 189] width 60 height 7
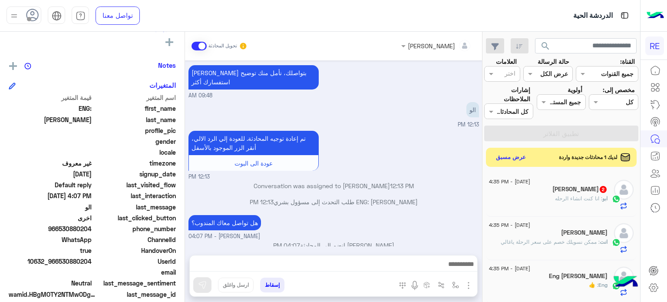
click at [546, 193] on div "[PERSON_NAME] 2" at bounding box center [548, 190] width 119 height 9
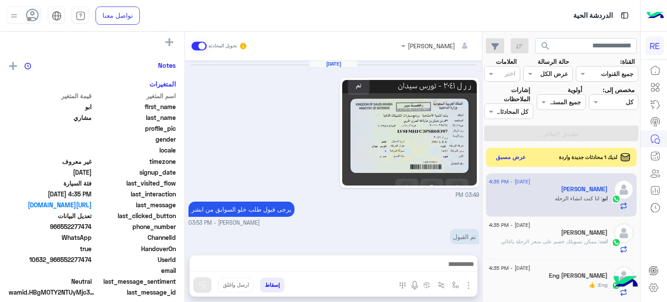
scroll to position [398, 0]
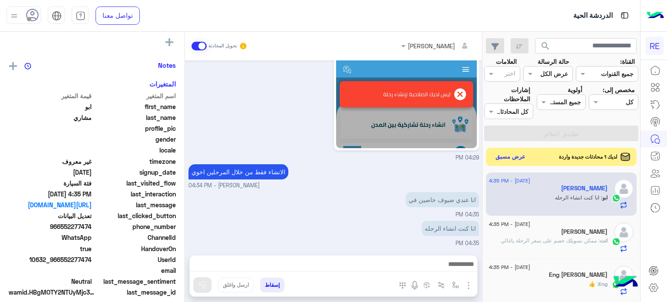
click at [518, 160] on button "عرض مسبق" at bounding box center [511, 157] width 37 height 12
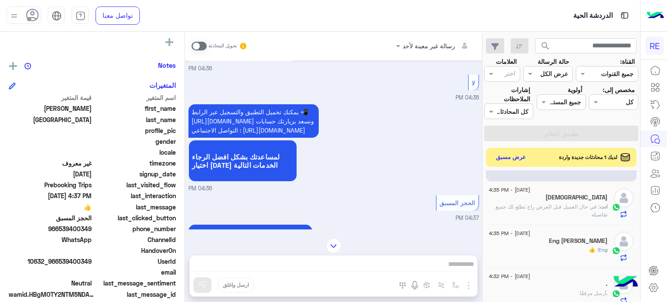
scroll to position [130, 0]
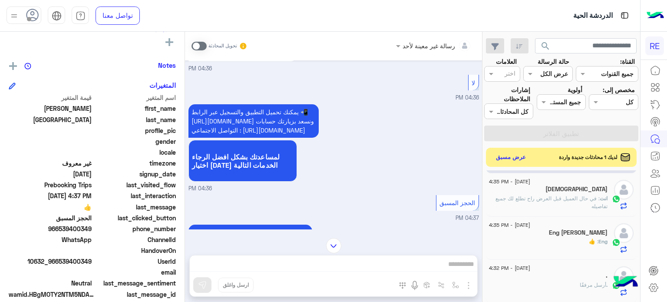
click at [574, 241] on div "Eng : 👍" at bounding box center [548, 245] width 119 height 15
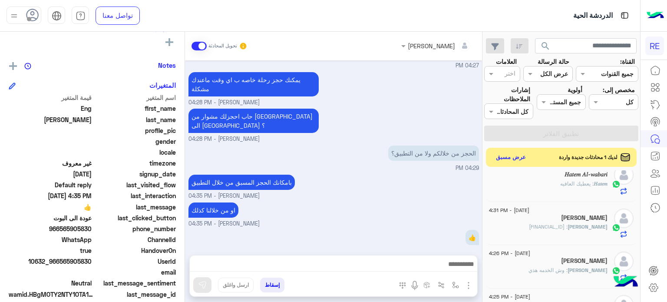
scroll to position [286, 0]
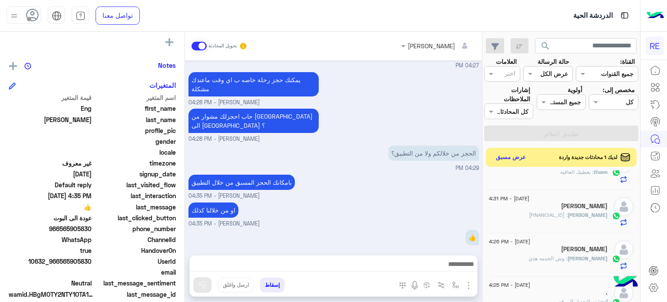
click at [546, 217] on span ": [FINANCIAL_ID]" at bounding box center [548, 215] width 39 height 7
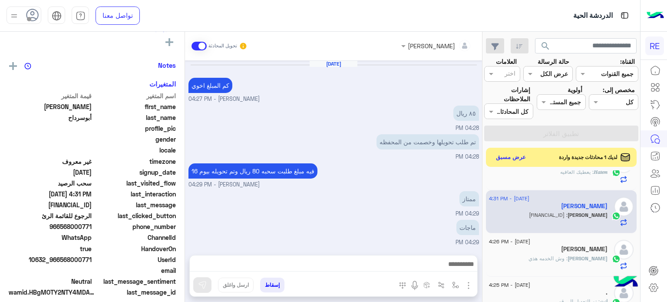
scroll to position [115, 0]
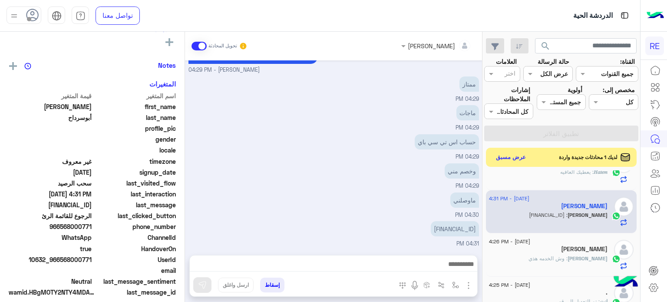
click at [466, 283] on img "button" at bounding box center [469, 285] width 10 height 10
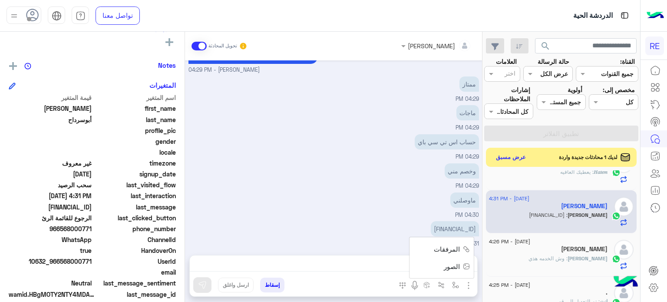
click at [458, 252] on span "المرفقات" at bounding box center [447, 249] width 26 height 10
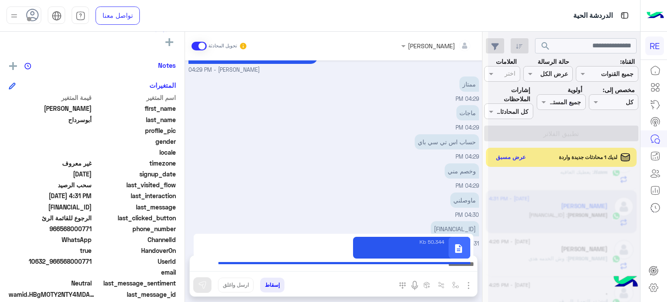
type textarea "**********"
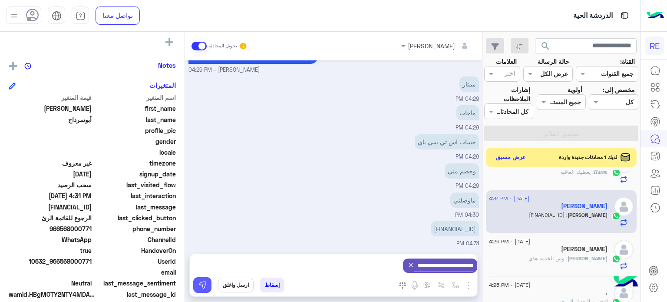
click at [196, 282] on button at bounding box center [202, 285] width 18 height 16
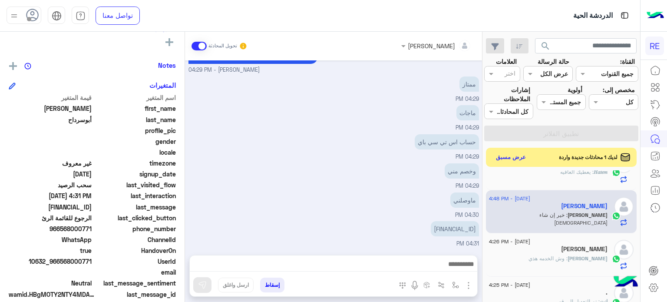
scroll to position [179, 0]
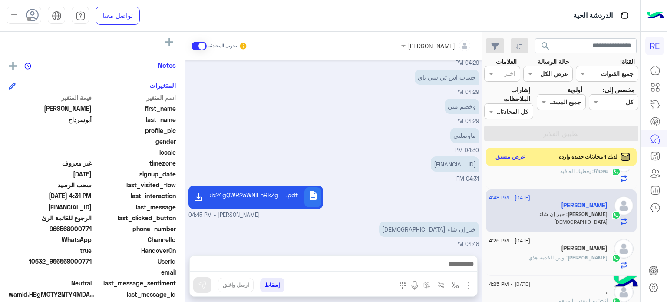
click at [525, 157] on button "عرض مسبق" at bounding box center [511, 157] width 37 height 12
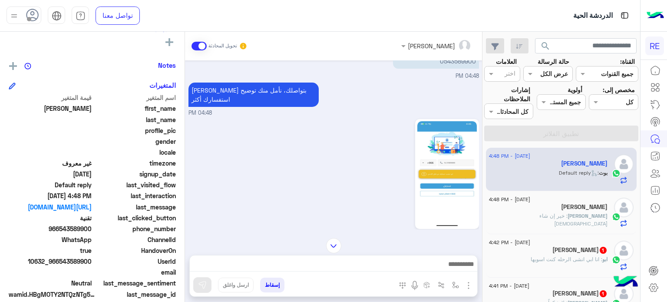
scroll to position [304, 0]
drag, startPoint x: 92, startPoint y: 262, endPoint x: 59, endPoint y: 266, distance: 33.3
click at [59, 266] on div "UserId 10632_966543589900" at bounding box center [92, 262] width 167 height 11
copy span "543589900"
drag, startPoint x: 367, startPoint y: 257, endPoint x: 368, endPoint y: 264, distance: 7.0
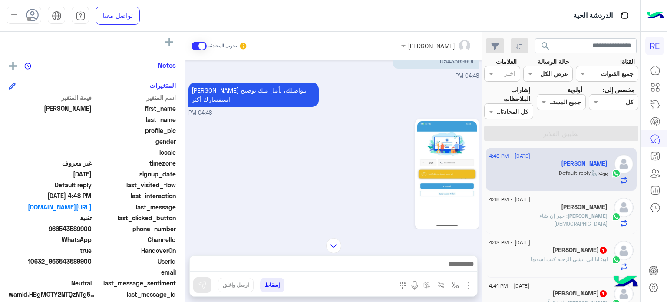
click at [368, 264] on div at bounding box center [334, 267] width 288 height 22
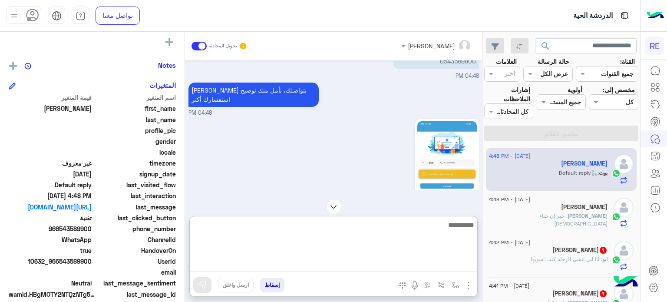
click at [368, 264] on textarea at bounding box center [334, 245] width 288 height 52
type textarea "*"
type textarea "**********"
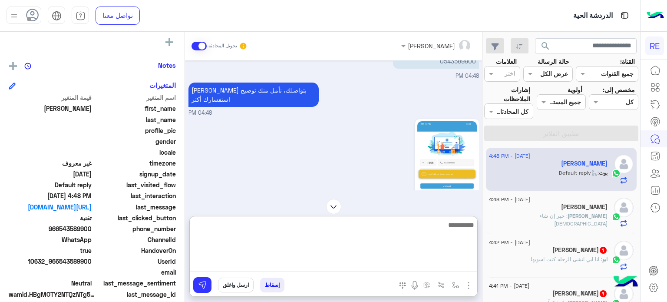
scroll to position [439, 0]
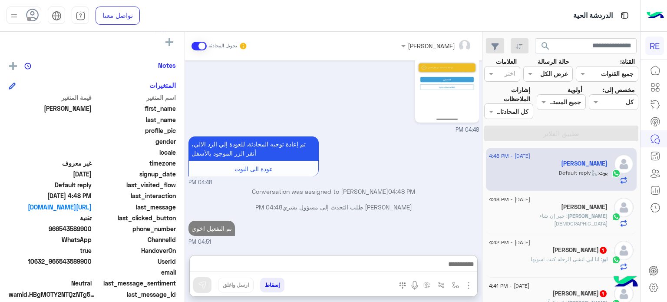
click at [565, 263] on p "ابو : انا ابي انشى الرحله كنت اسويها" at bounding box center [569, 260] width 77 height 8
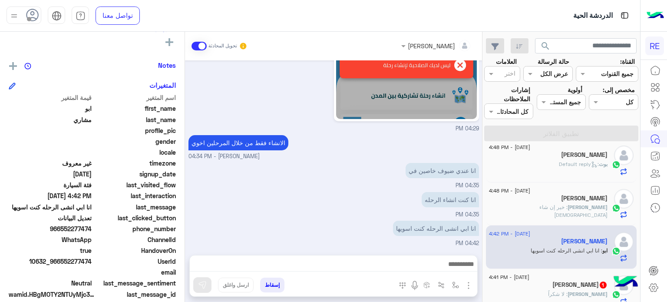
scroll to position [43, 0]
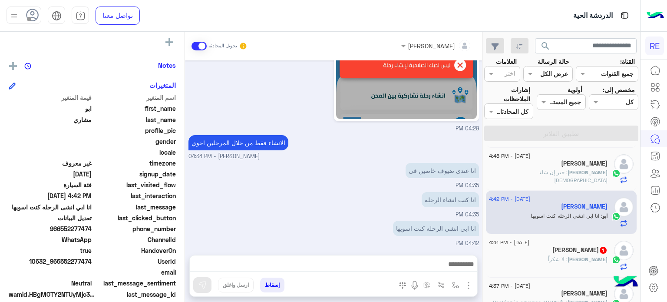
click at [547, 246] on div "[PERSON_NAME] 1" at bounding box center [548, 250] width 119 height 9
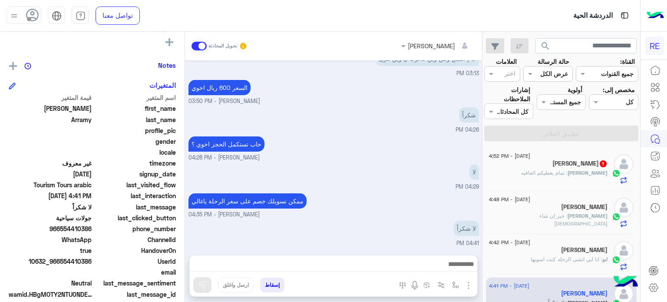
click at [567, 172] on span ": تمام يعطيكم العافيه" at bounding box center [544, 172] width 46 height 7
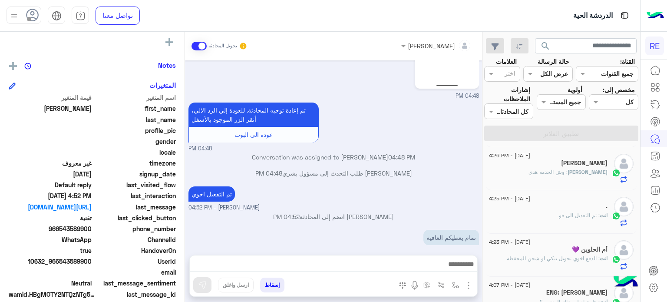
scroll to position [485, 0]
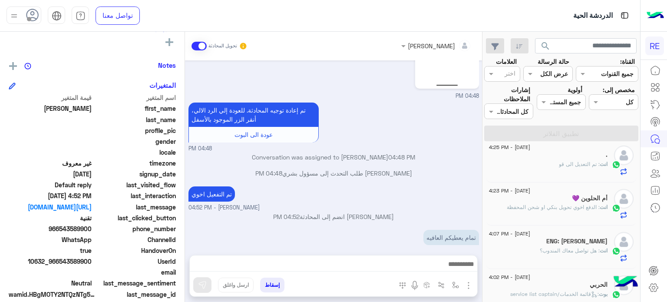
click at [553, 240] on h5 "ENG: [PERSON_NAME]" at bounding box center [577, 241] width 61 height 7
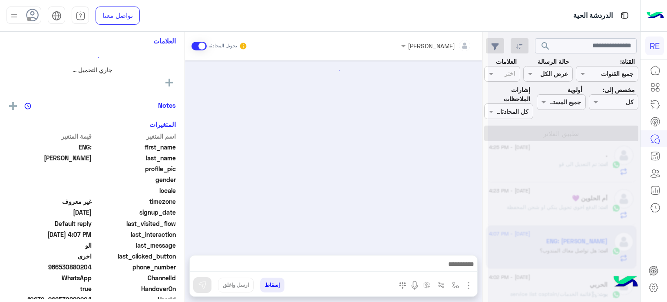
scroll to position [147, 0]
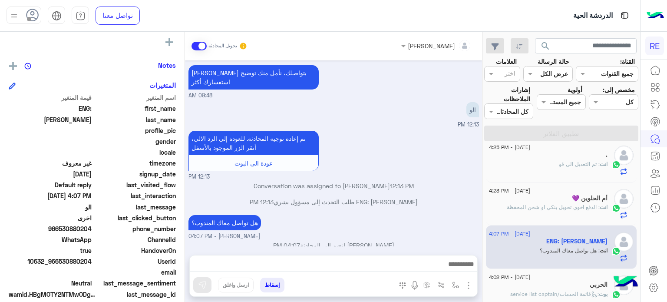
drag, startPoint x: 91, startPoint y: 260, endPoint x: 61, endPoint y: 261, distance: 30.0
click at [61, 261] on span "10632_966530880204" at bounding box center [50, 261] width 83 height 9
copy span "530880204"
